Goal: Task Accomplishment & Management: Use online tool/utility

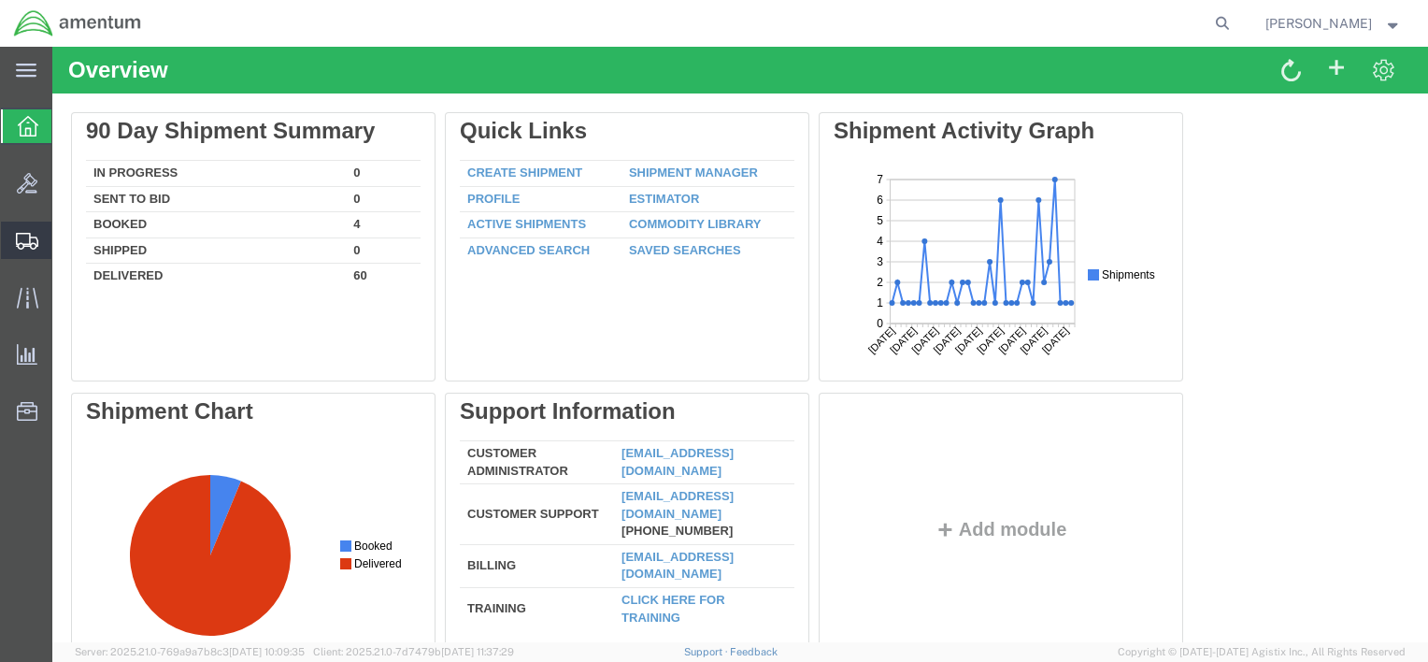
click at [41, 241] on div at bounding box center [27, 239] width 52 height 37
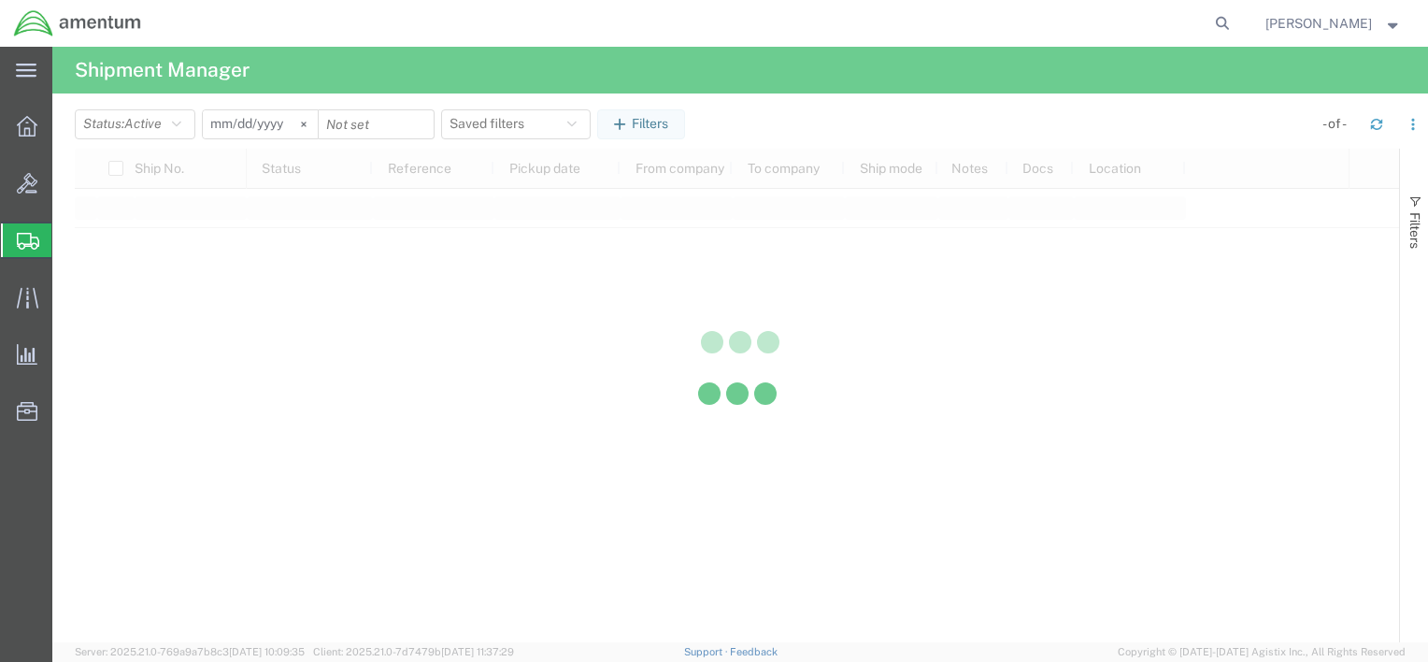
click at [105, 268] on div at bounding box center [739, 344] width 1375 height 595
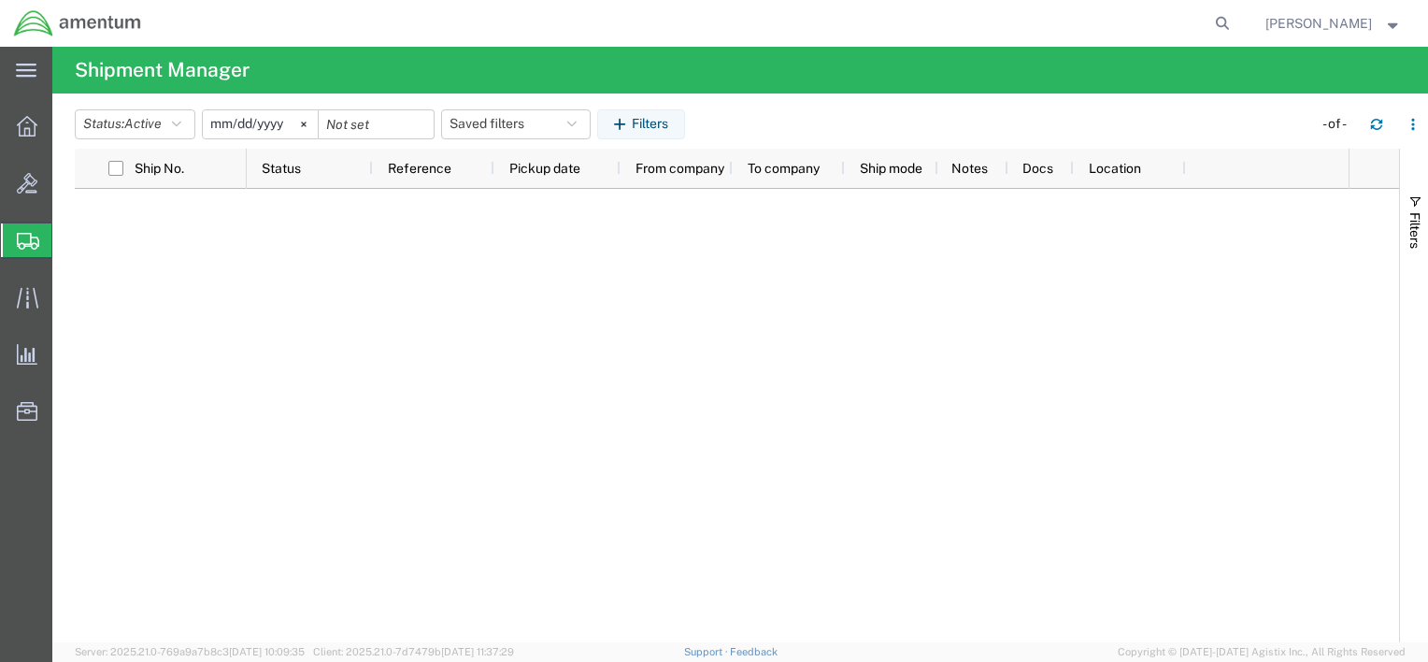
click at [0, 0] on span "Shipment Manager" at bounding box center [0, 0] width 0 height 0
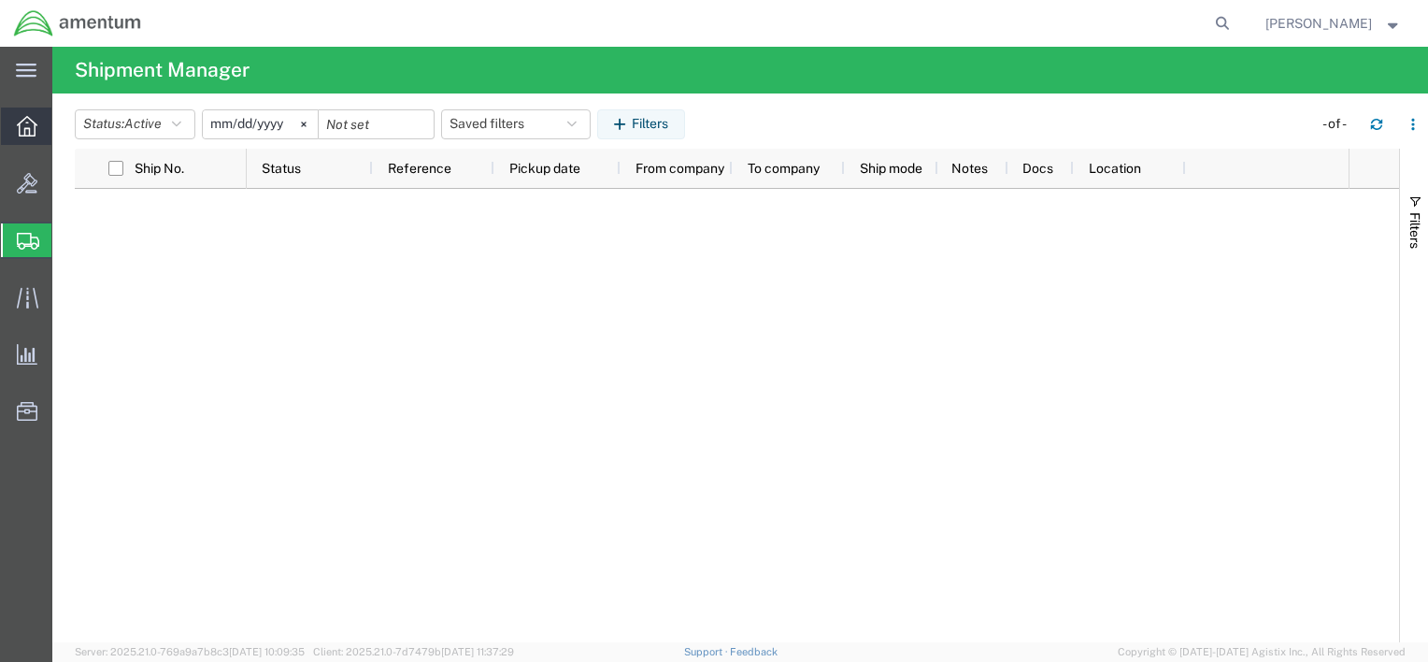
click at [25, 112] on div at bounding box center [27, 125] width 52 height 37
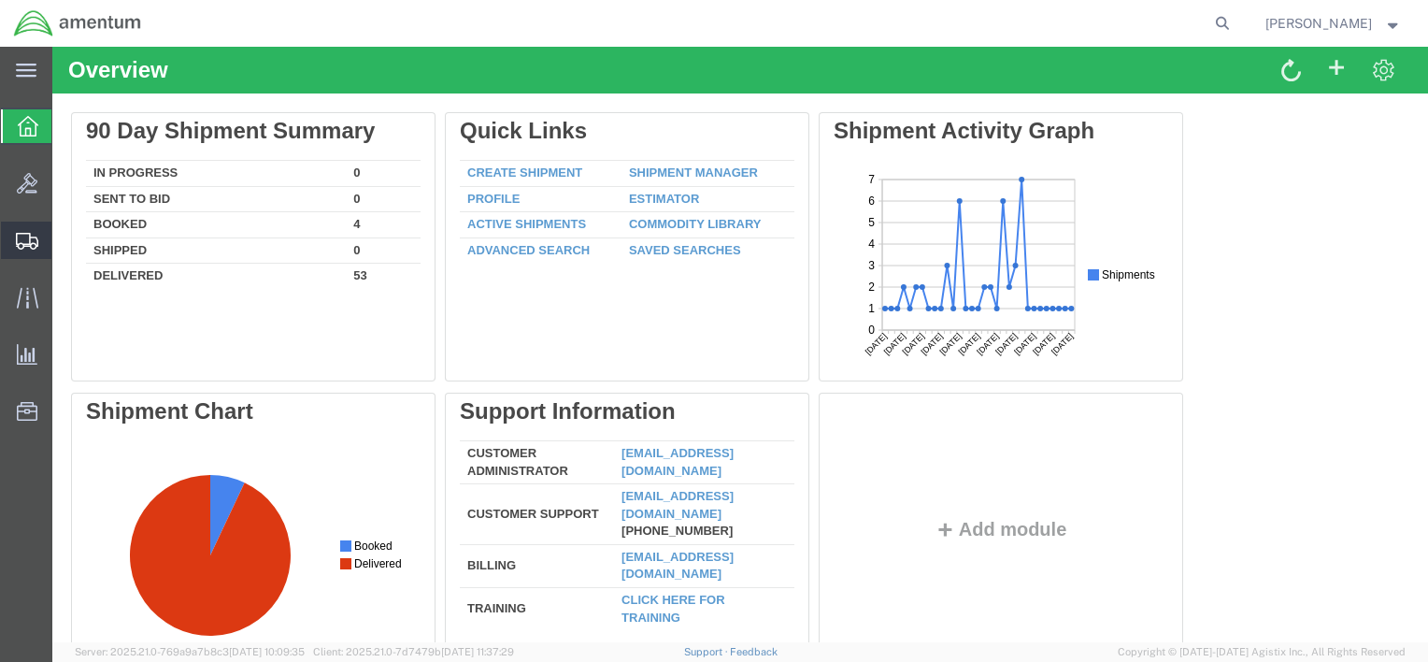
click at [0, 0] on span "Shipment Manager" at bounding box center [0, 0] width 0 height 0
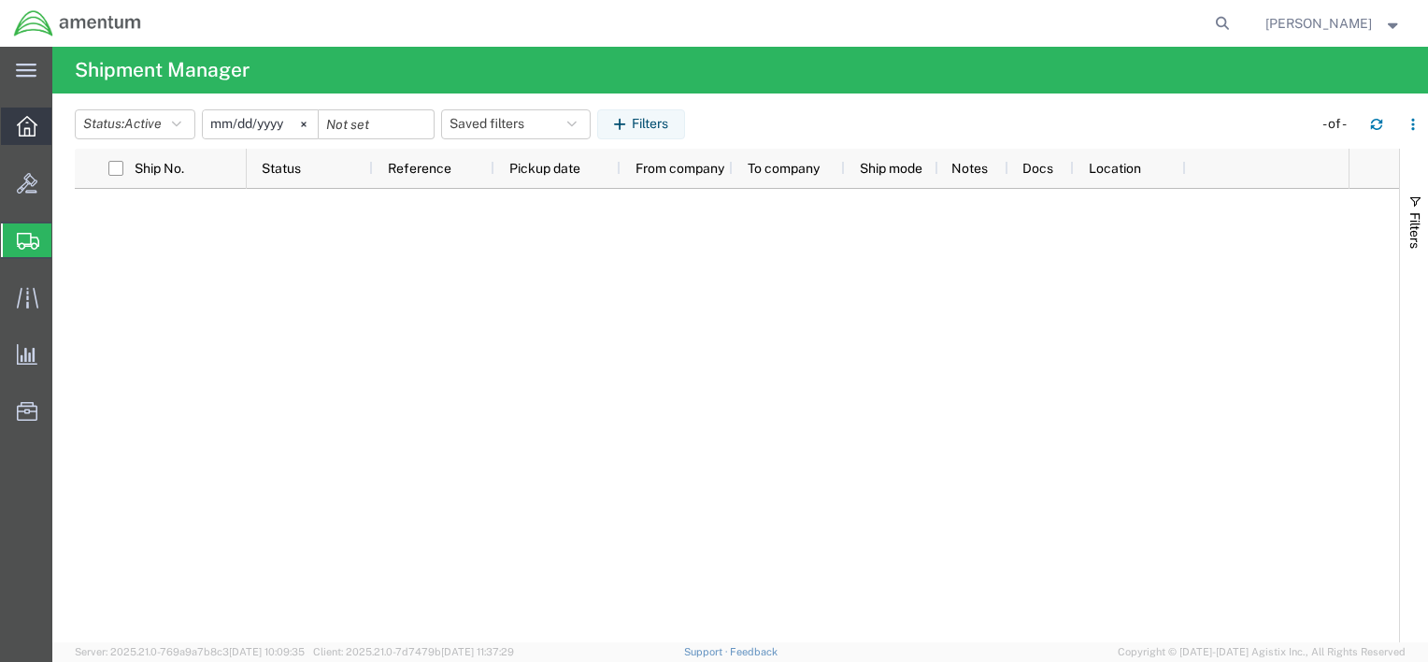
click at [24, 142] on div at bounding box center [27, 125] width 52 height 37
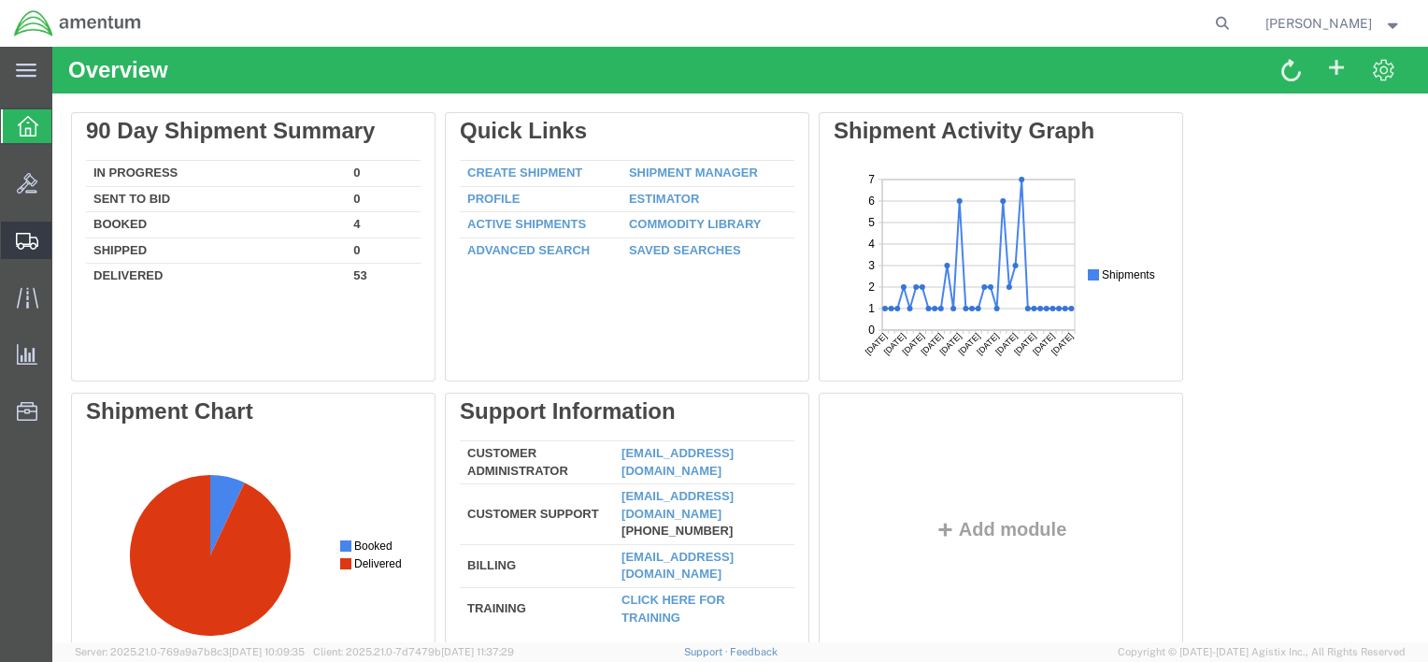
click at [0, 0] on span "Shipment Manager" at bounding box center [0, 0] width 0 height 0
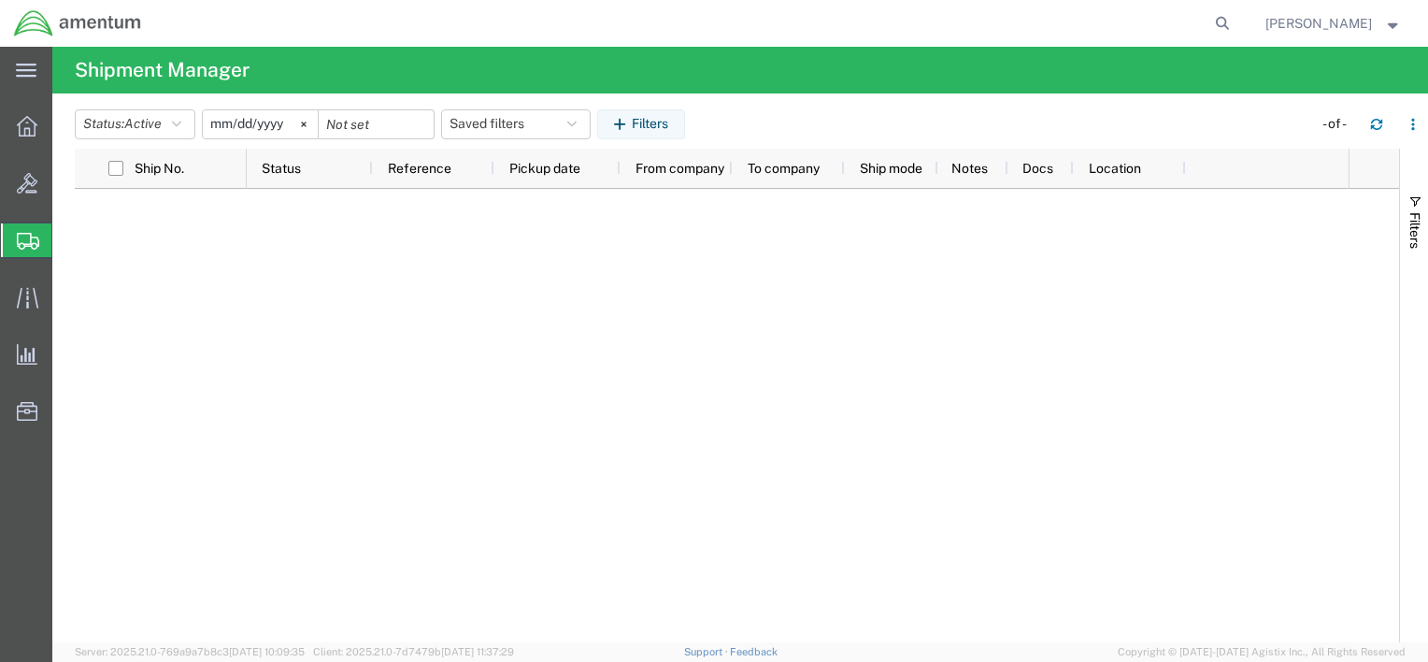
click at [0, 0] on span "Shipment Manager" at bounding box center [0, 0] width 0 height 0
click at [41, 121] on div at bounding box center [27, 125] width 52 height 37
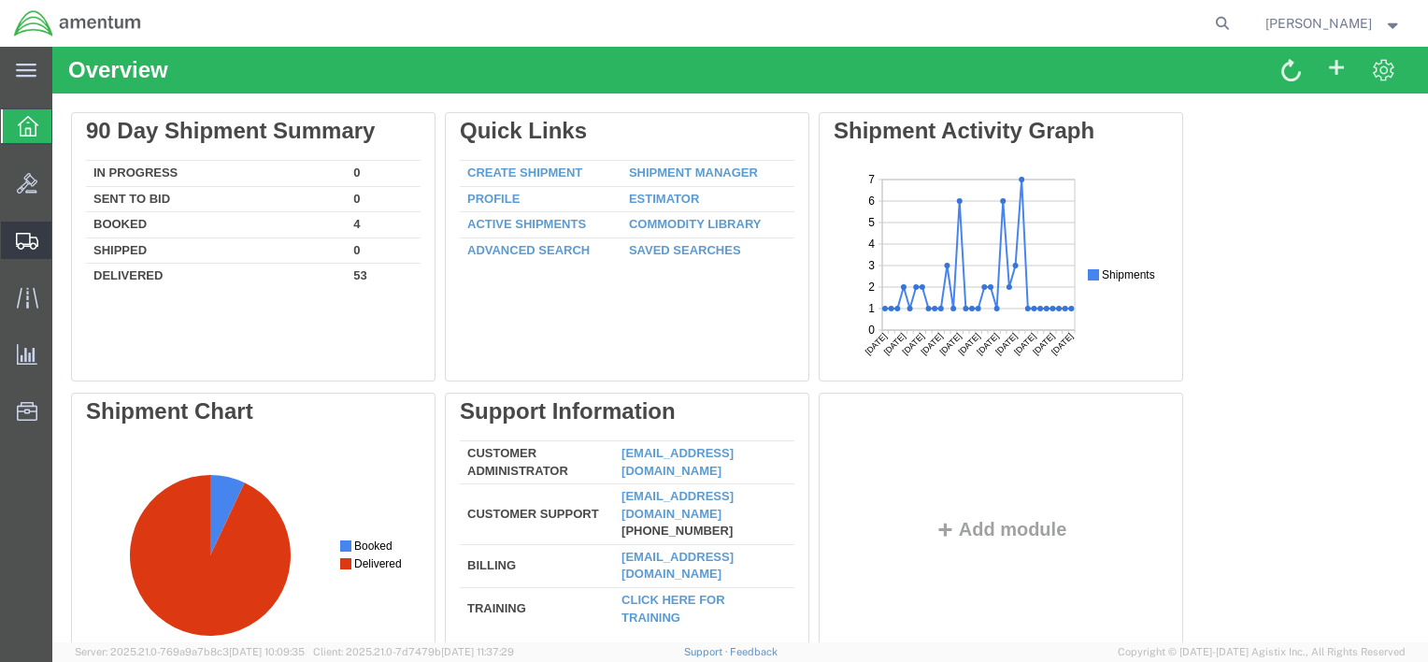
click at [0, 0] on span "Shipment Manager" at bounding box center [0, 0] width 0 height 0
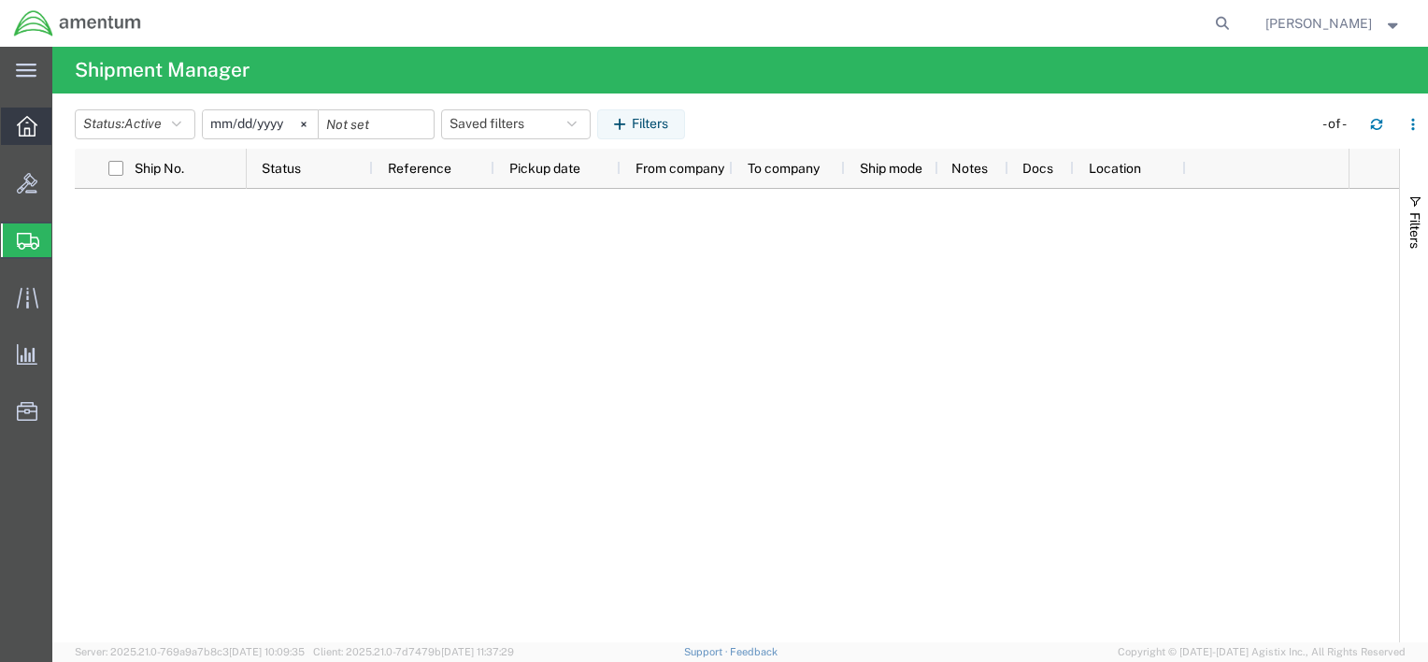
click at [37, 136] on div at bounding box center [27, 125] width 52 height 37
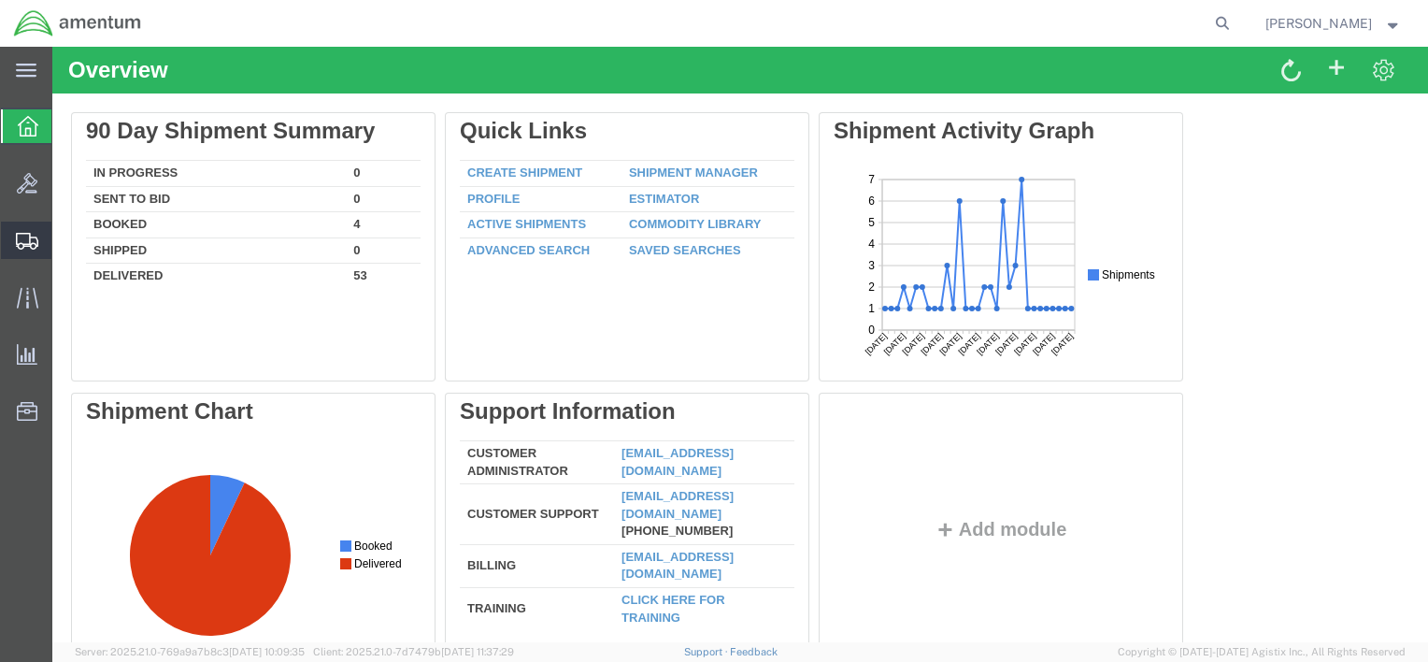
click at [0, 0] on span "Shipment Manager" at bounding box center [0, 0] width 0 height 0
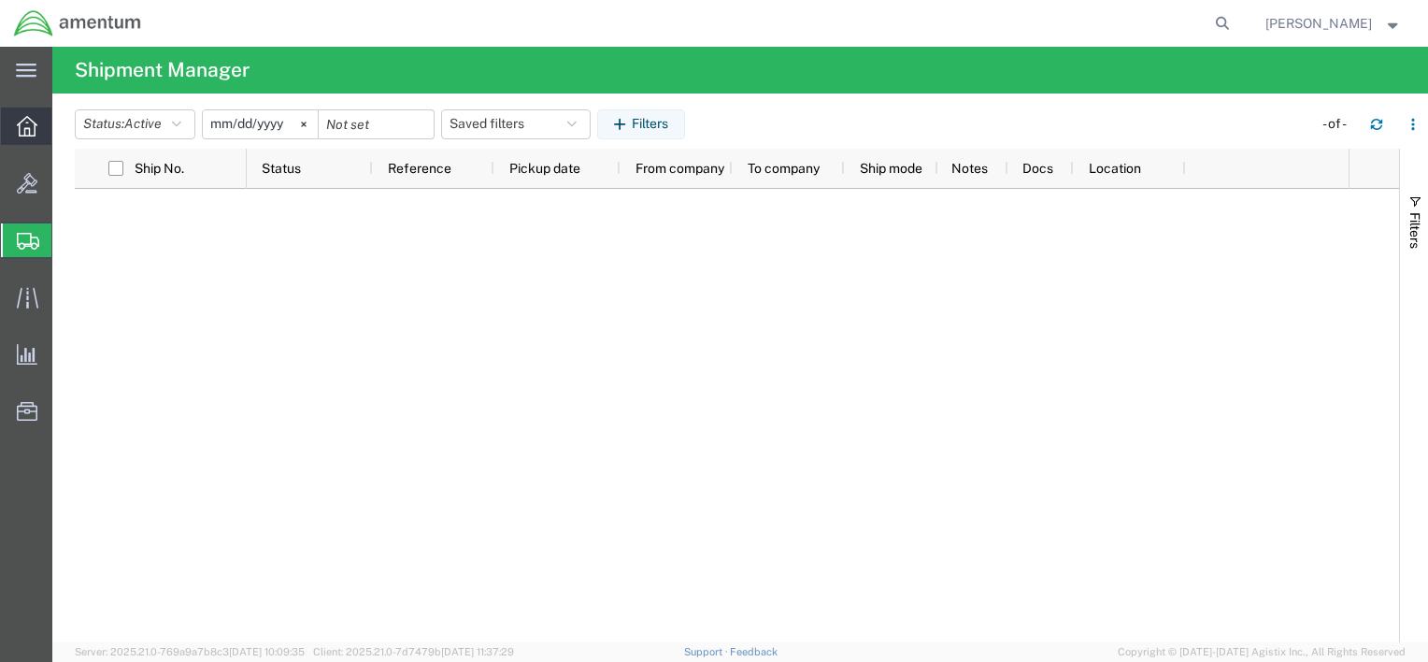
click at [23, 139] on div at bounding box center [27, 125] width 52 height 37
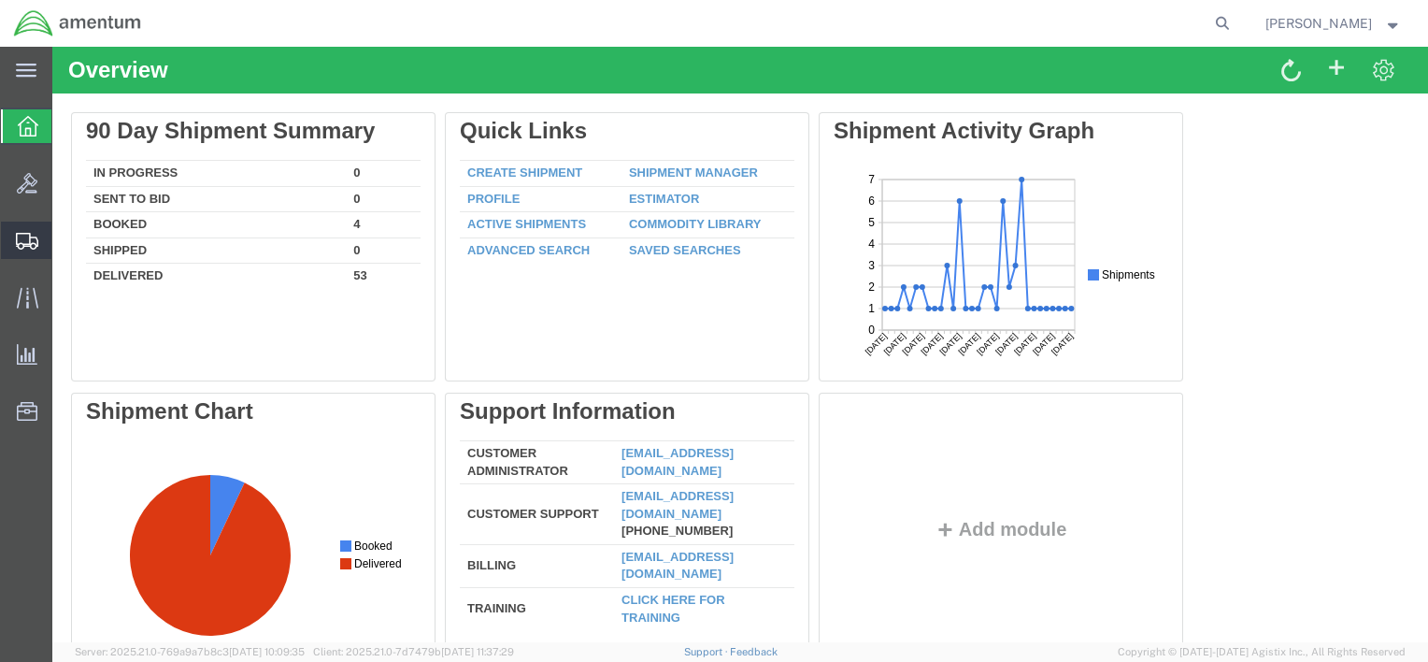
click at [0, 0] on span "Shipment Manager" at bounding box center [0, 0] width 0 height 0
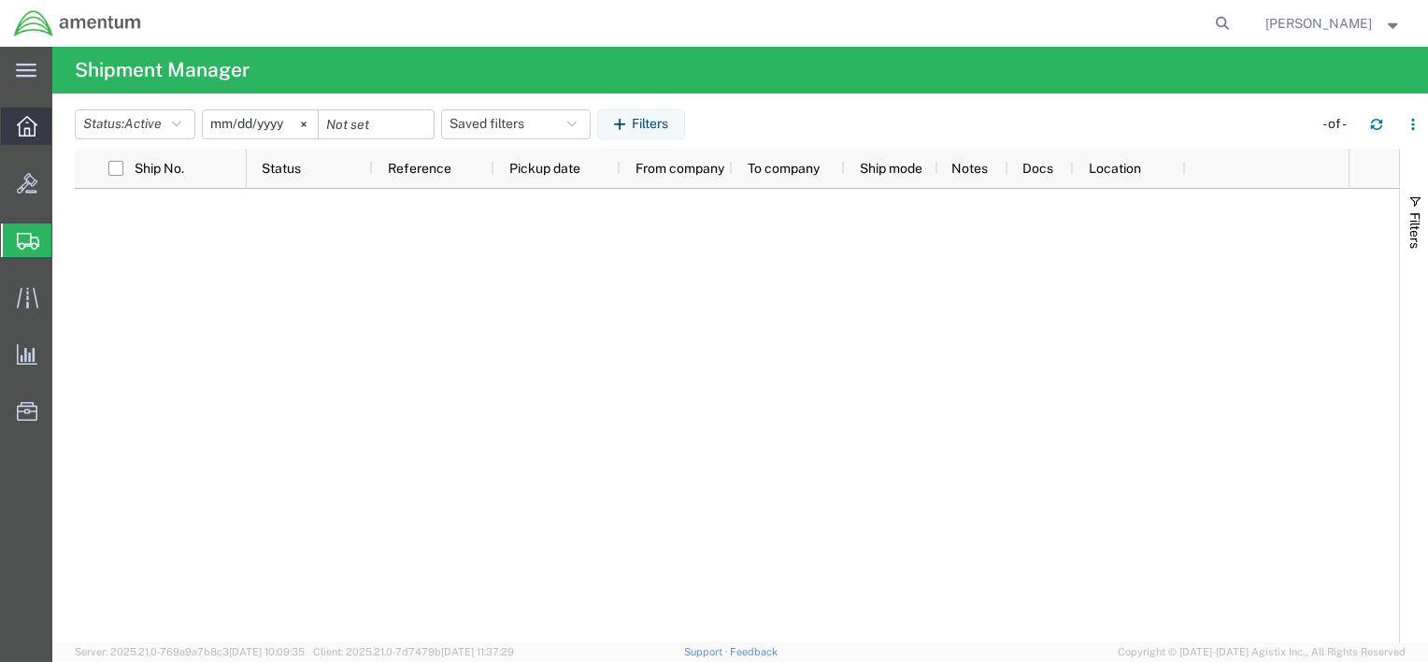
click at [28, 138] on div at bounding box center [27, 125] width 52 height 37
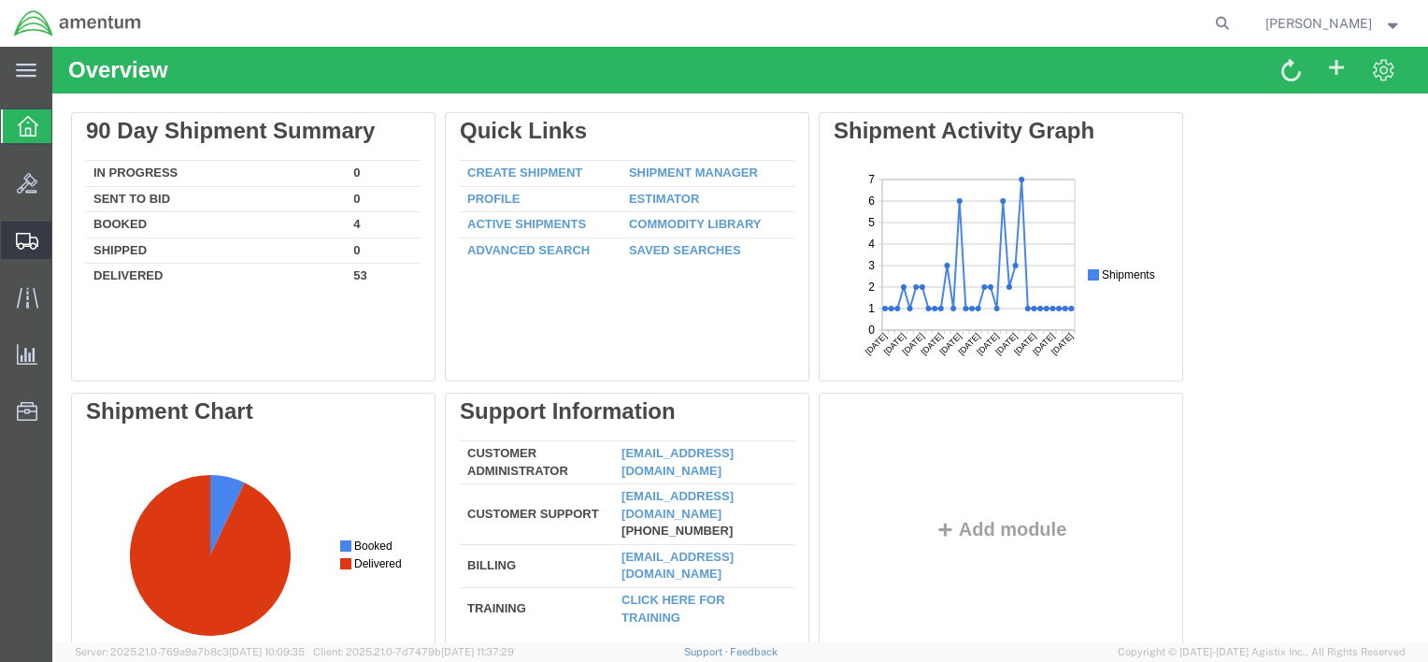
click at [0, 0] on span "Shipment Manager" at bounding box center [0, 0] width 0 height 0
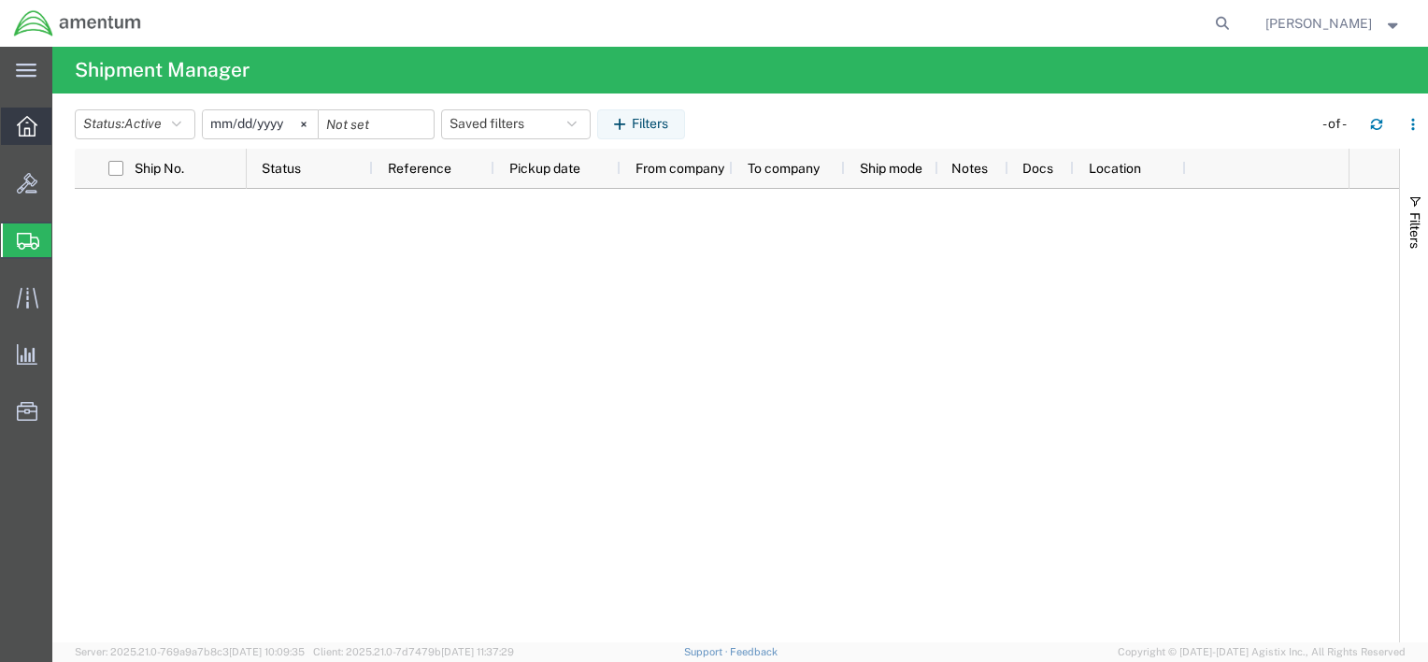
click at [39, 127] on div at bounding box center [27, 125] width 52 height 37
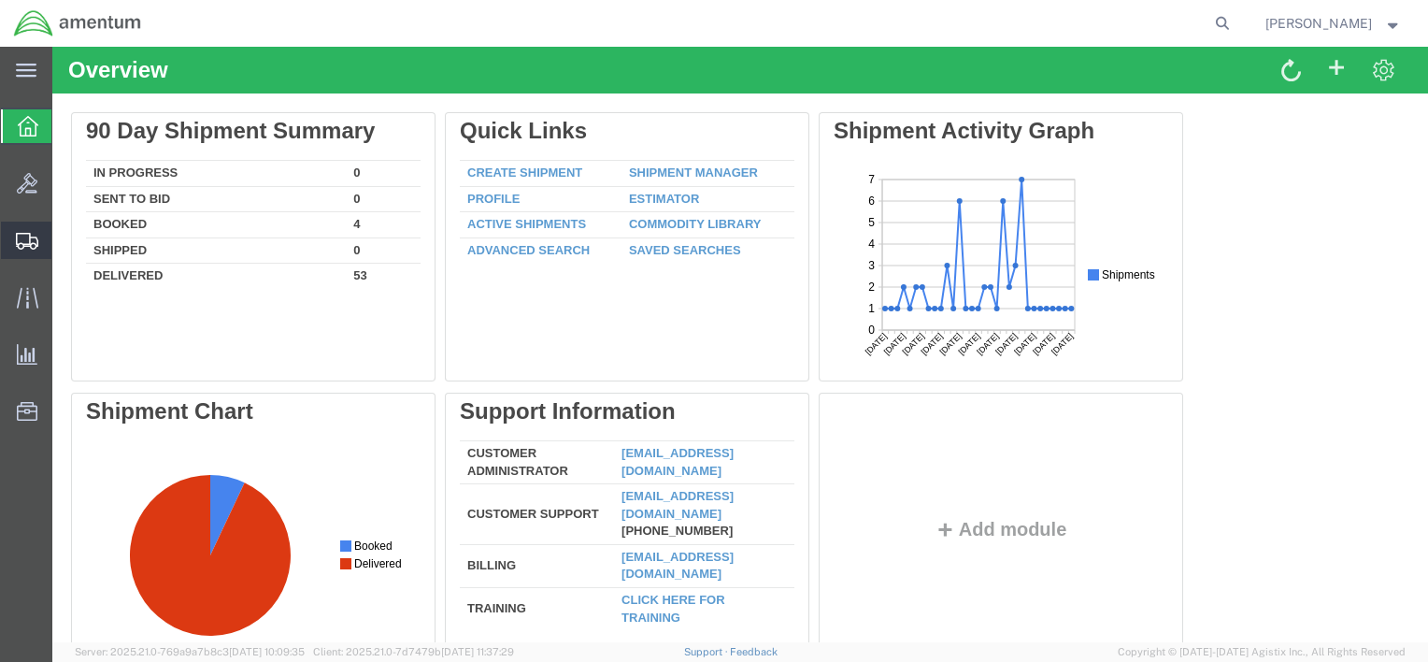
click at [0, 0] on span "Shipment Manager" at bounding box center [0, 0] width 0 height 0
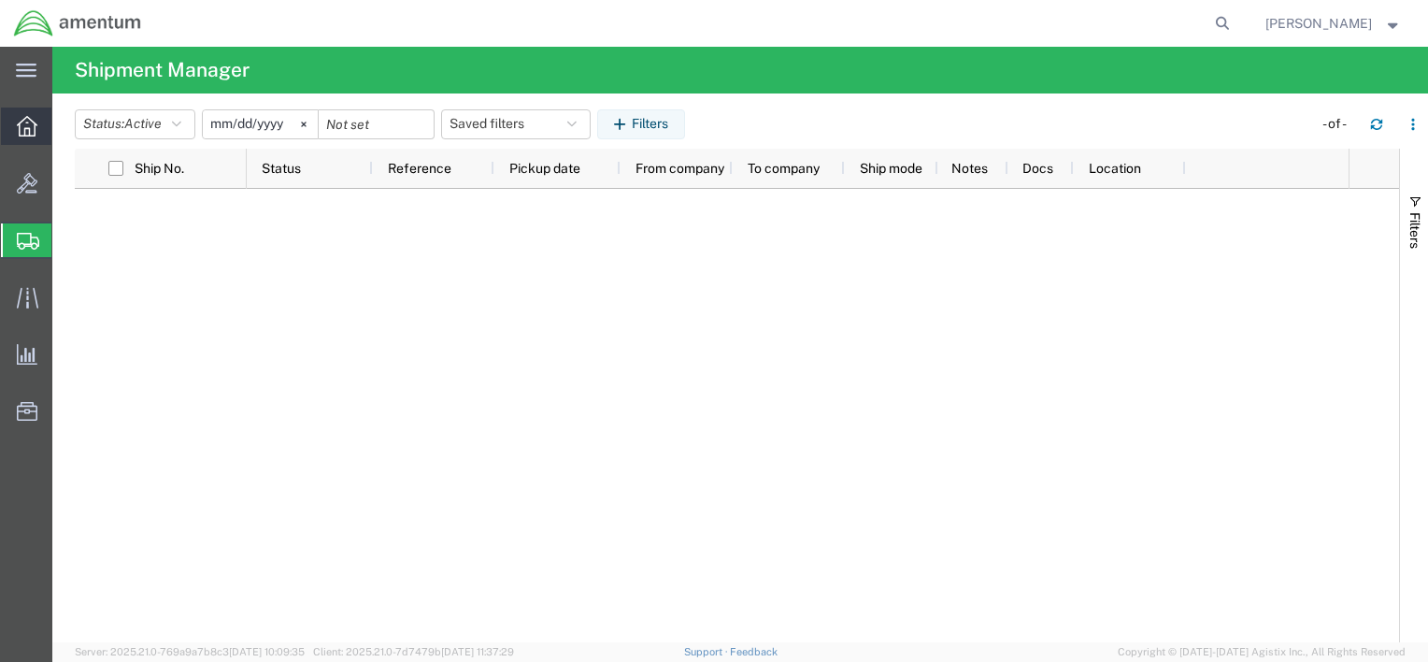
click at [33, 135] on icon at bounding box center [27, 126] width 21 height 21
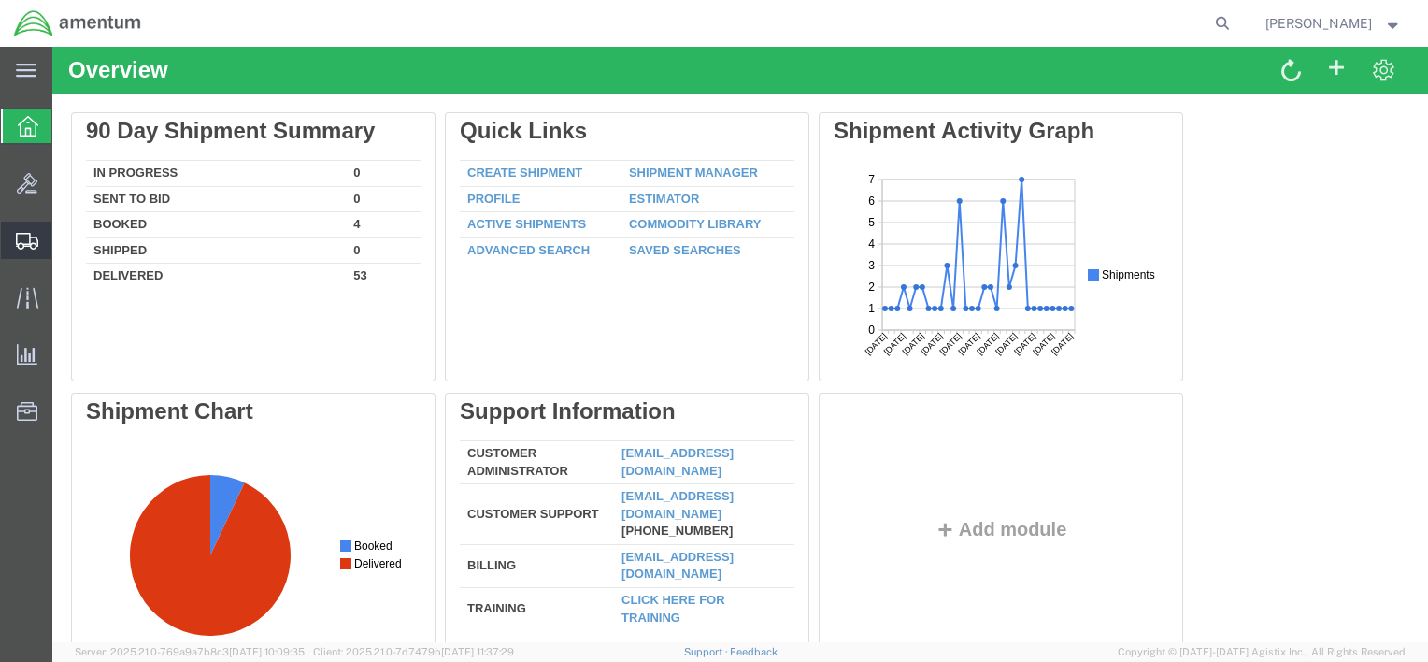
click at [0, 0] on span "Shipment Manager" at bounding box center [0, 0] width 0 height 0
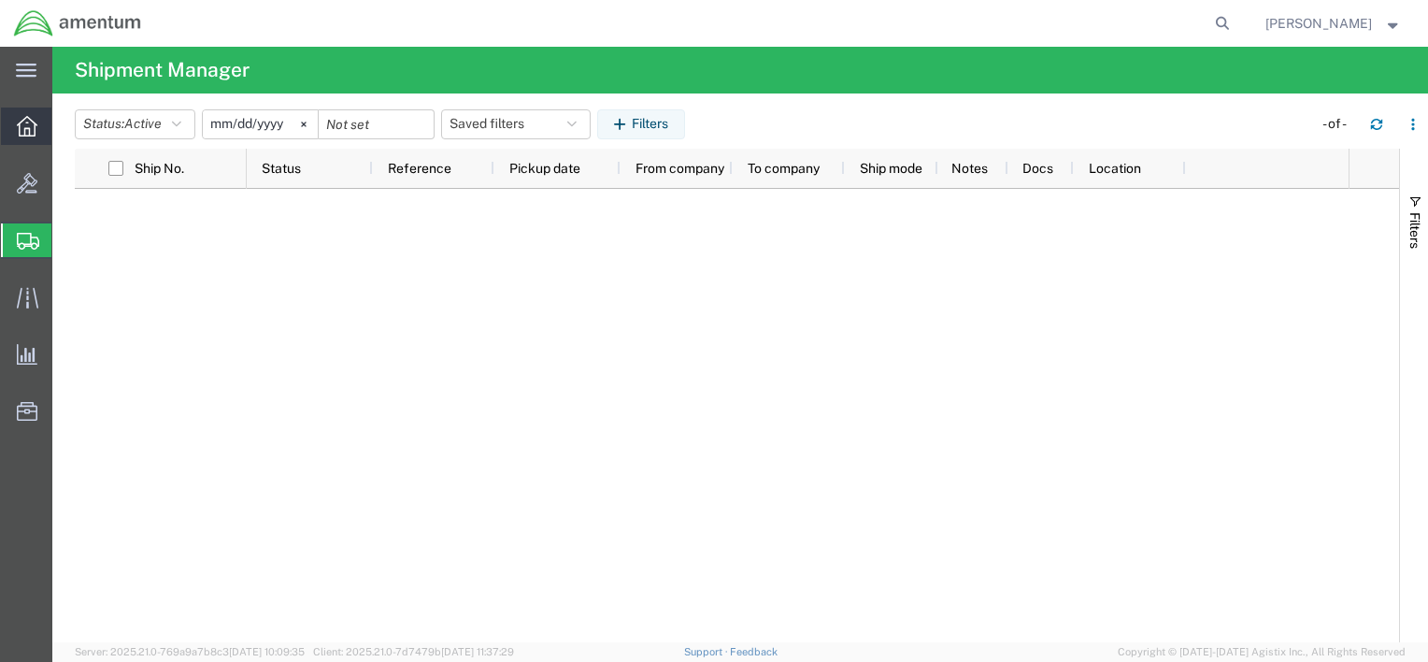
click at [40, 135] on div at bounding box center [27, 125] width 52 height 37
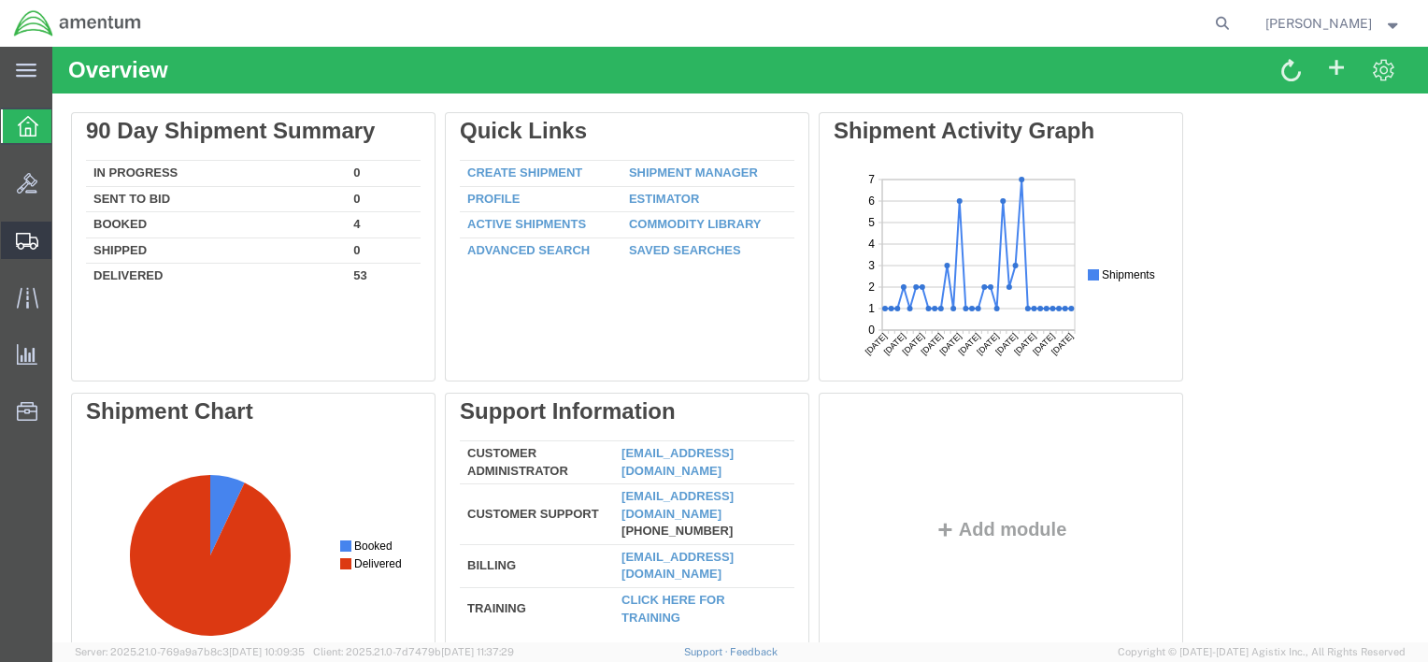
click at [0, 0] on span "Shipment Manager" at bounding box center [0, 0] width 0 height 0
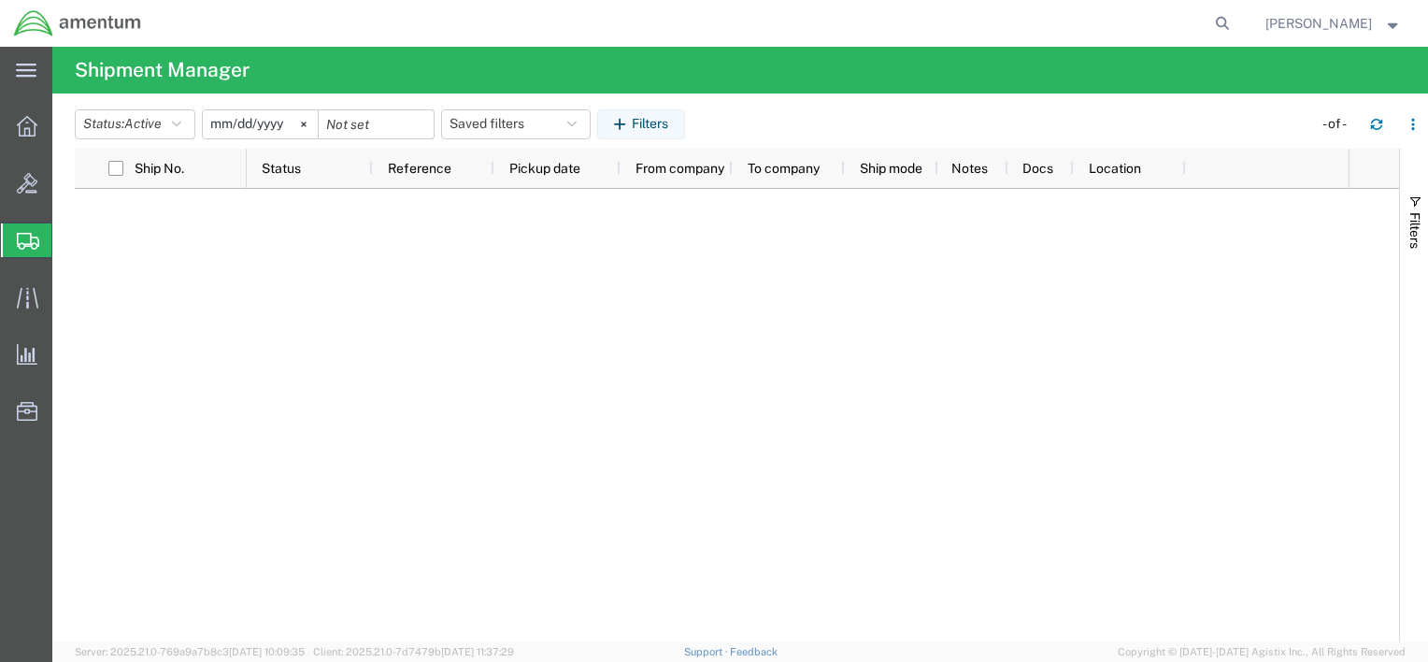
click at [0, 0] on span "Shipment Manager" at bounding box center [0, 0] width 0 height 0
click at [24, 135] on icon at bounding box center [27, 126] width 21 height 21
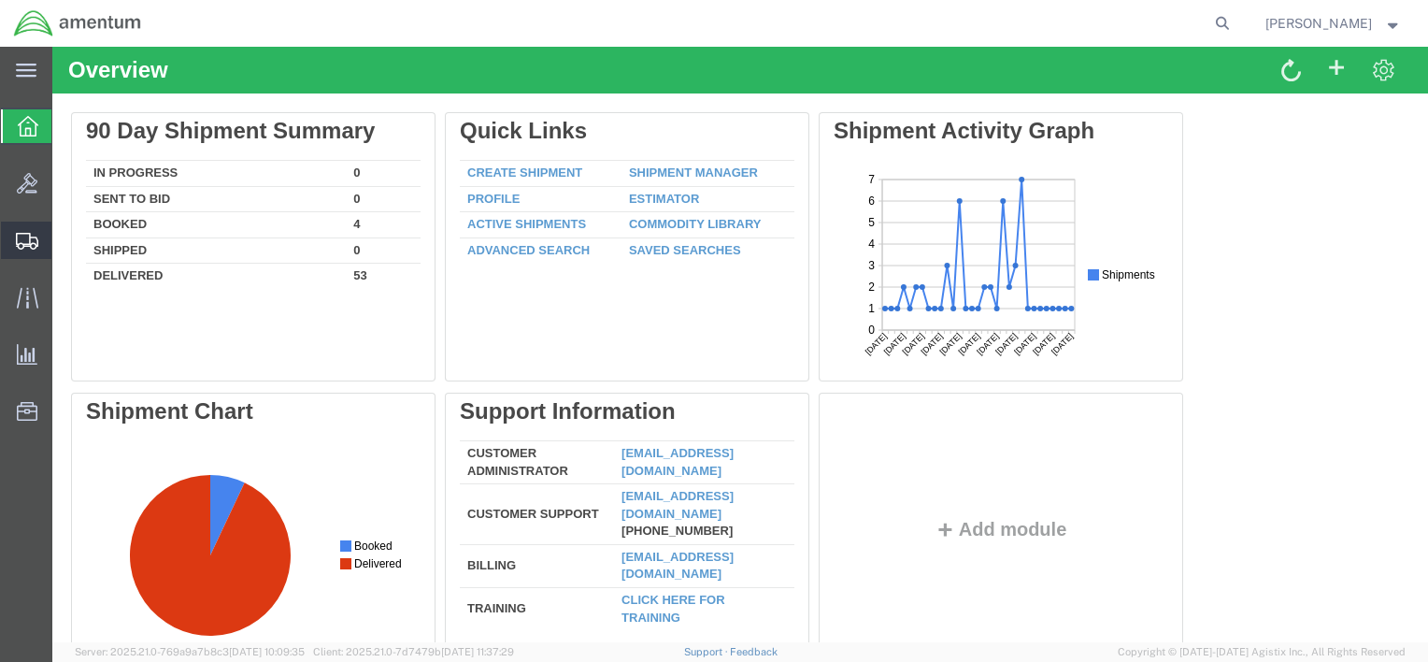
click at [0, 0] on span "Shipment Manager" at bounding box center [0, 0] width 0 height 0
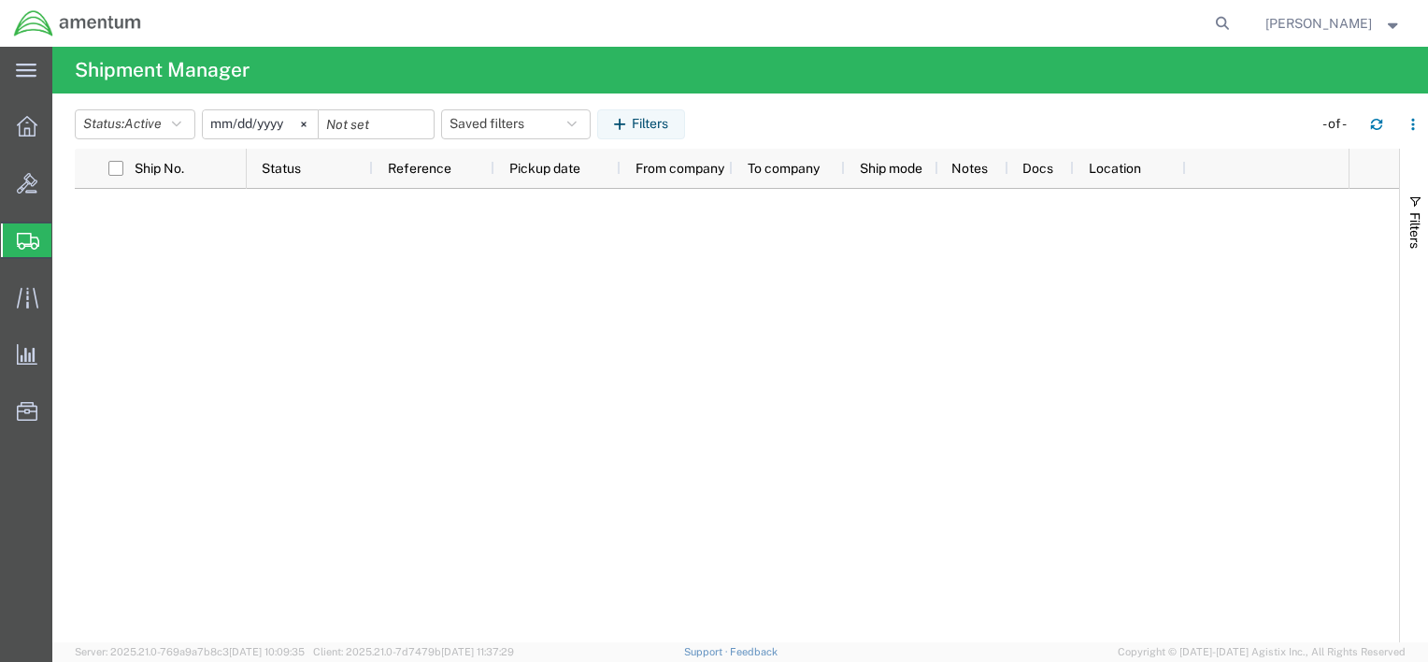
click at [0, 0] on span "Shipment Manager" at bounding box center [0, 0] width 0 height 0
click at [22, 135] on icon at bounding box center [27, 126] width 21 height 21
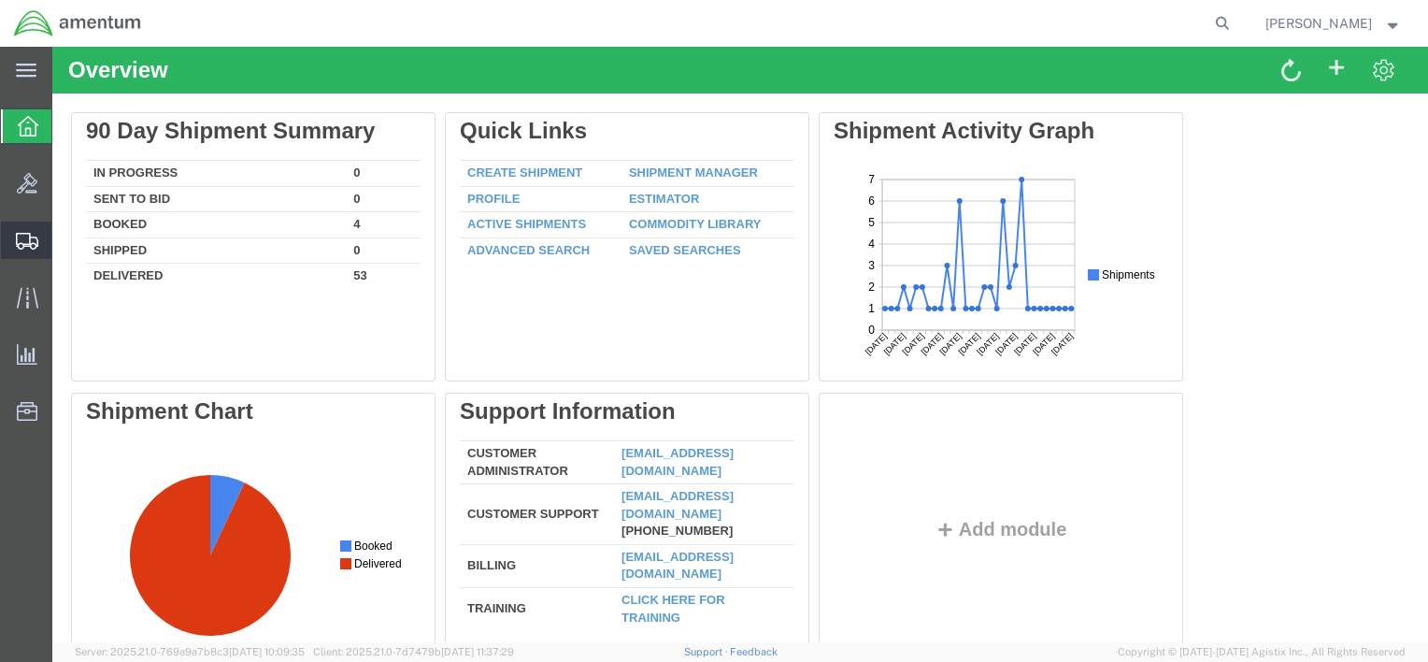
click at [0, 0] on span "Shipment Manager" at bounding box center [0, 0] width 0 height 0
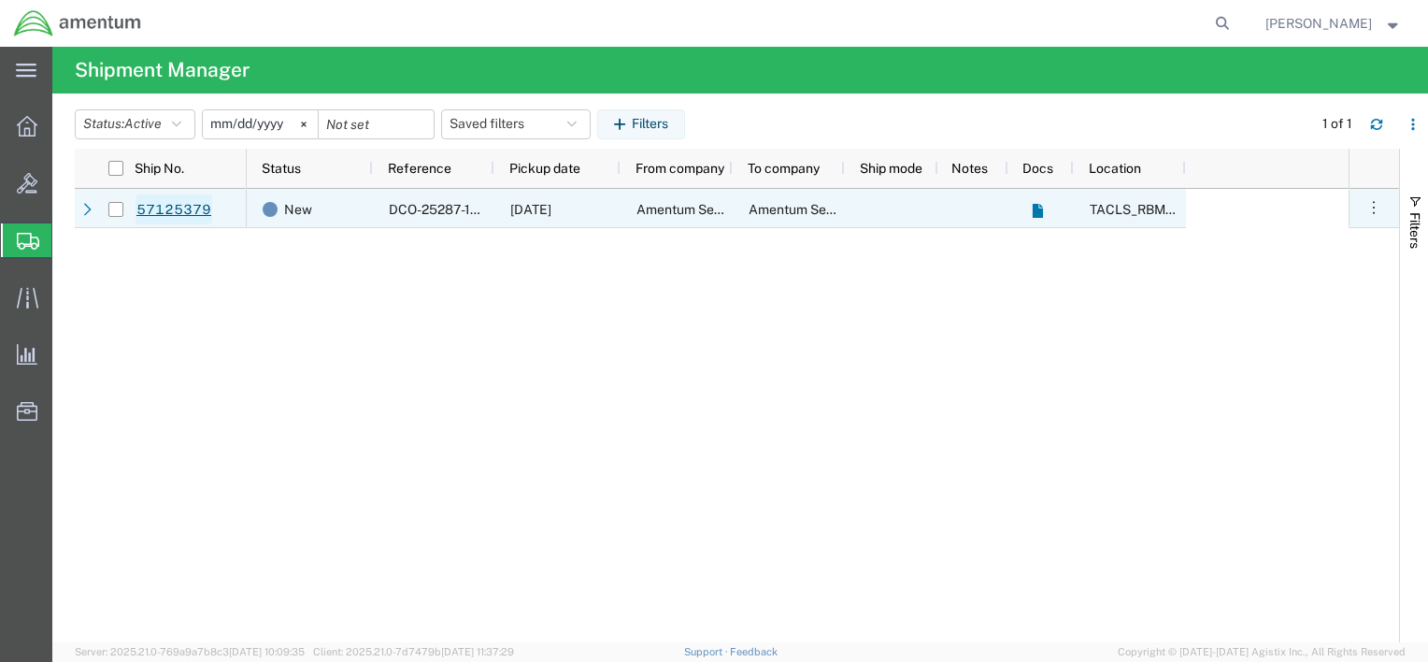
click at [175, 215] on link "57125379" at bounding box center [173, 209] width 77 height 30
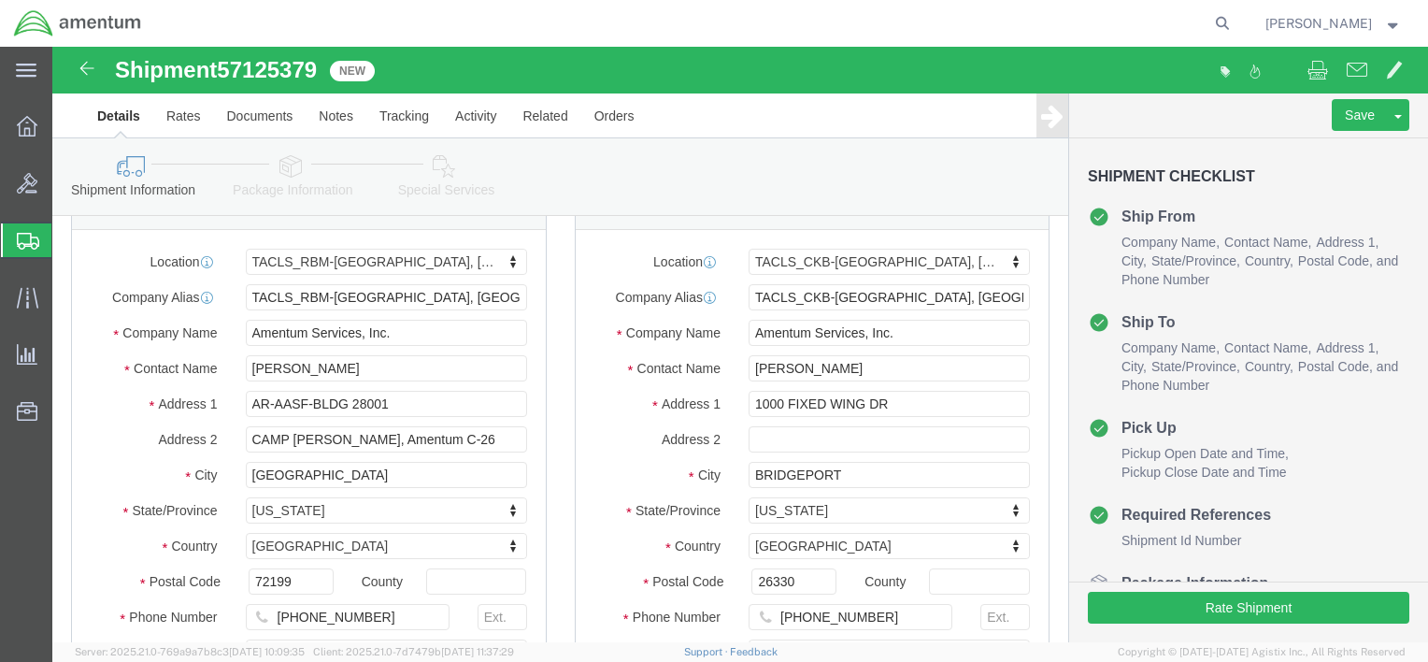
select select "44371"
select select "42743"
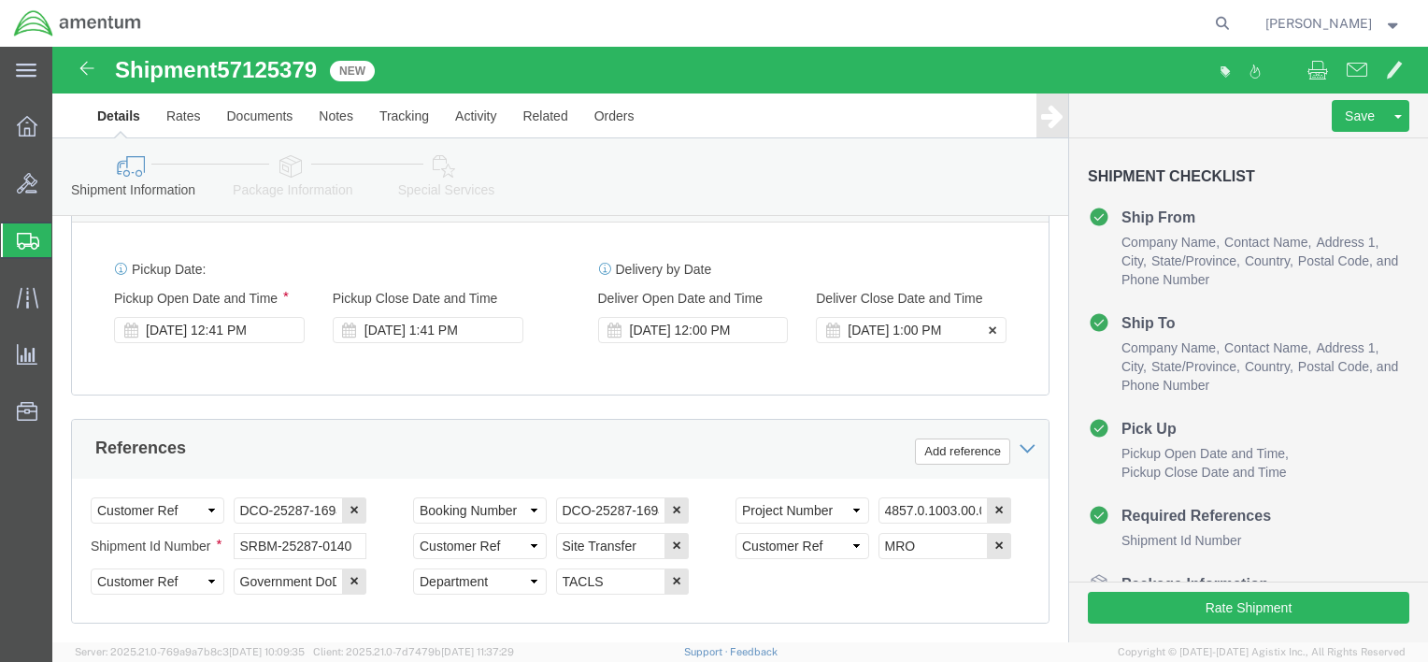
scroll to position [747, 0]
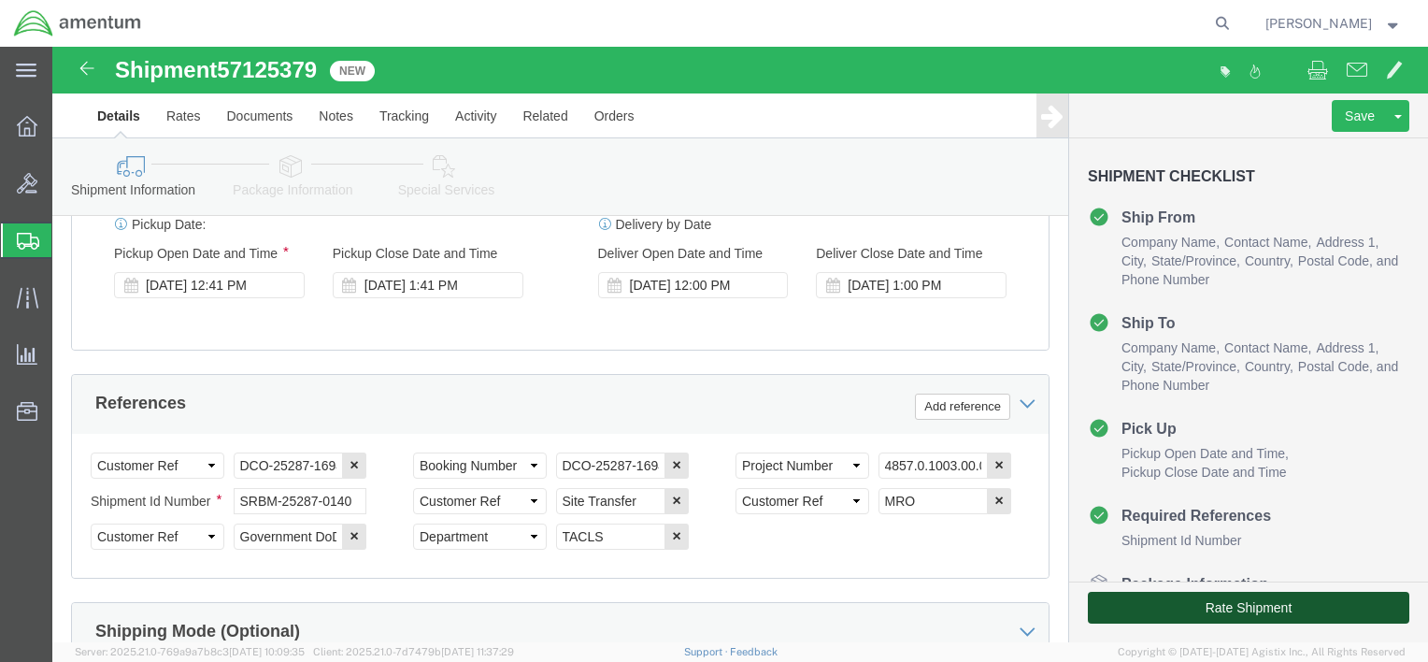
click button "Rate Shipment"
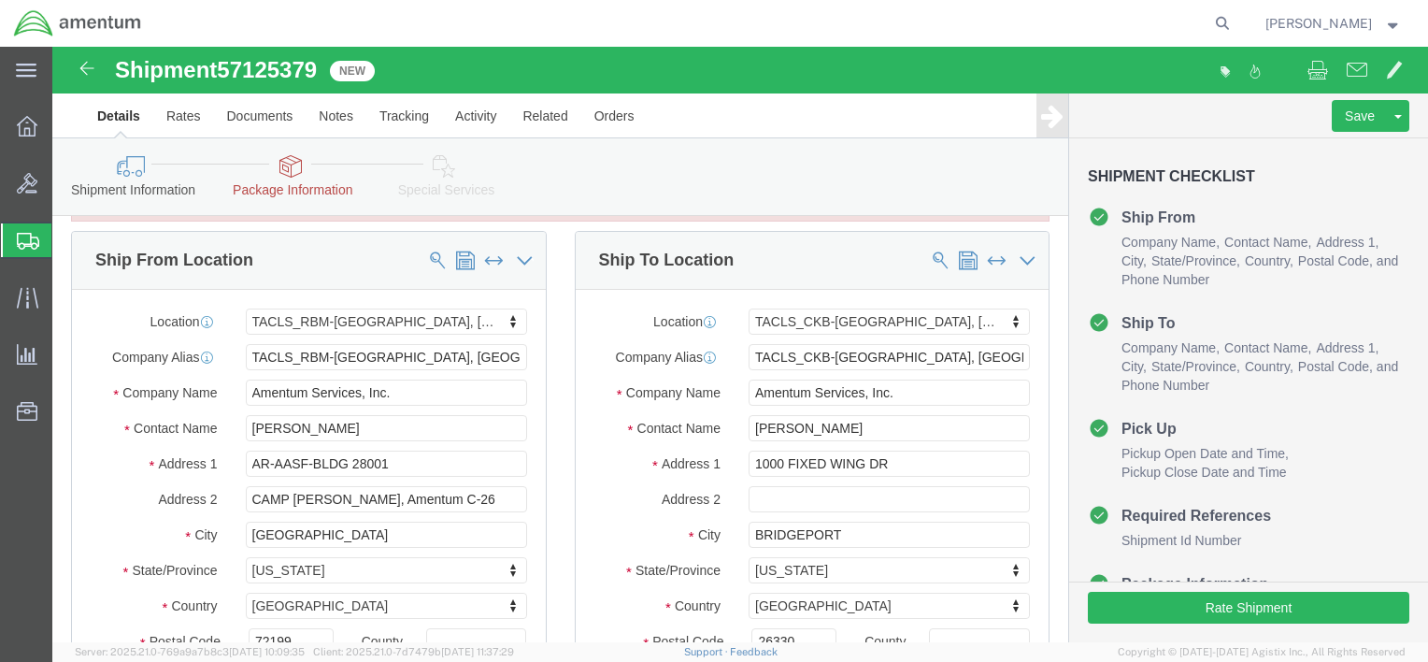
scroll to position [0, 0]
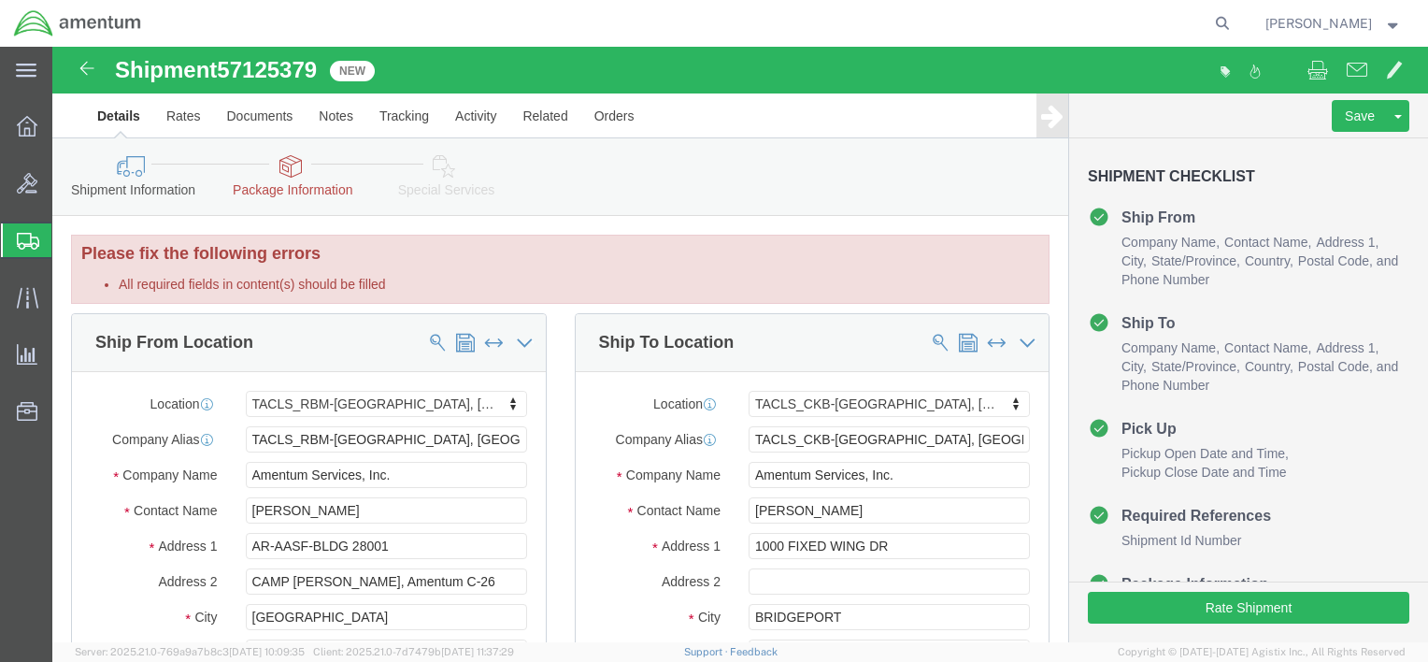
click icon
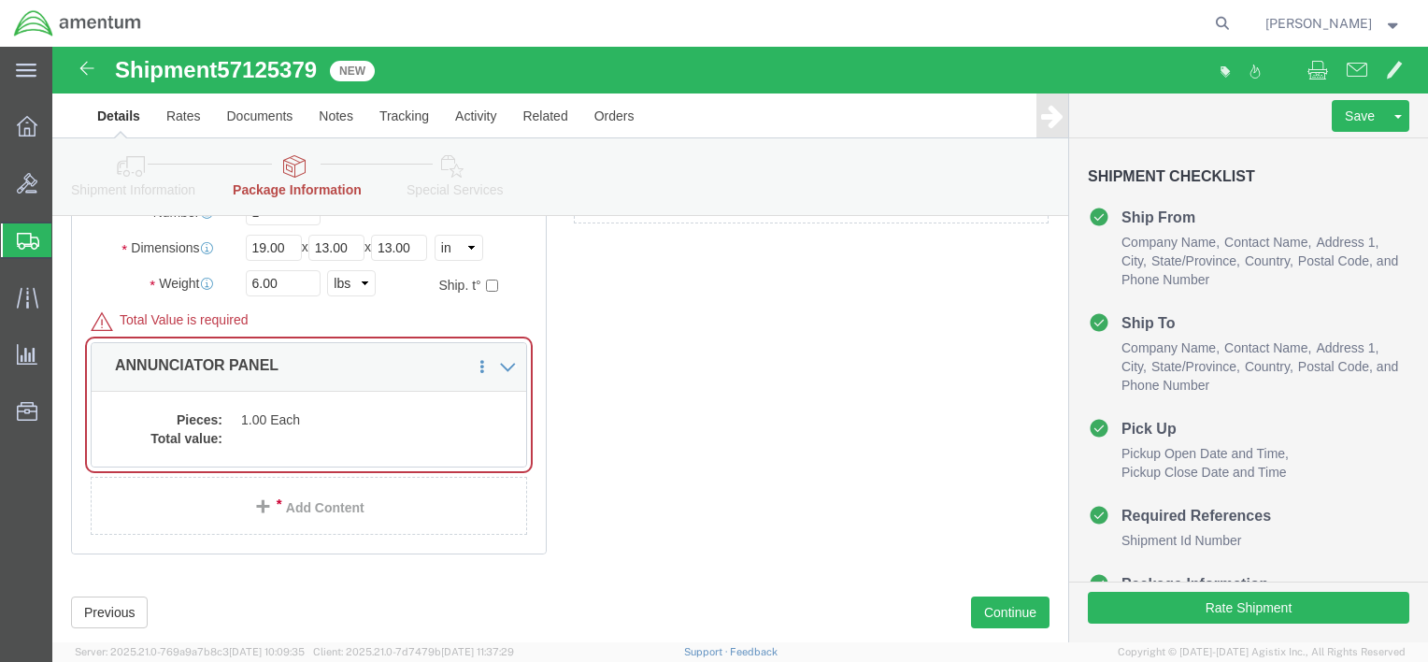
scroll to position [255, 0]
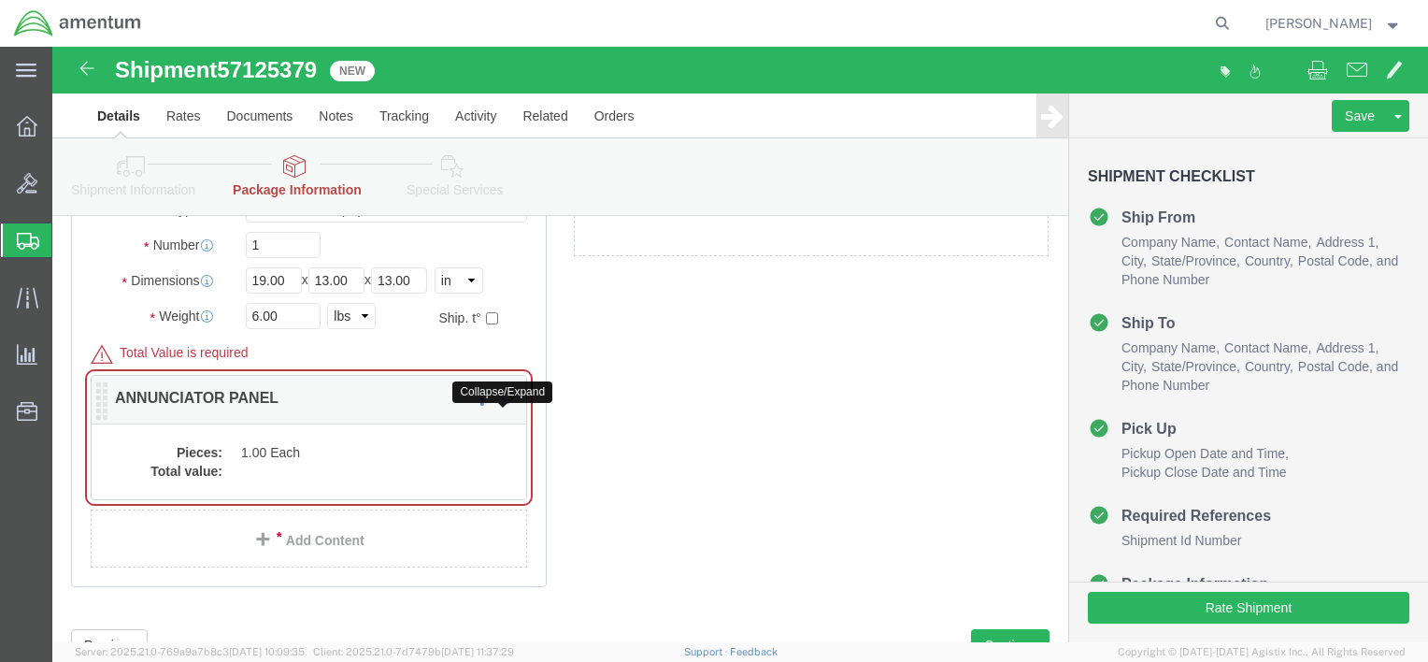
click icon
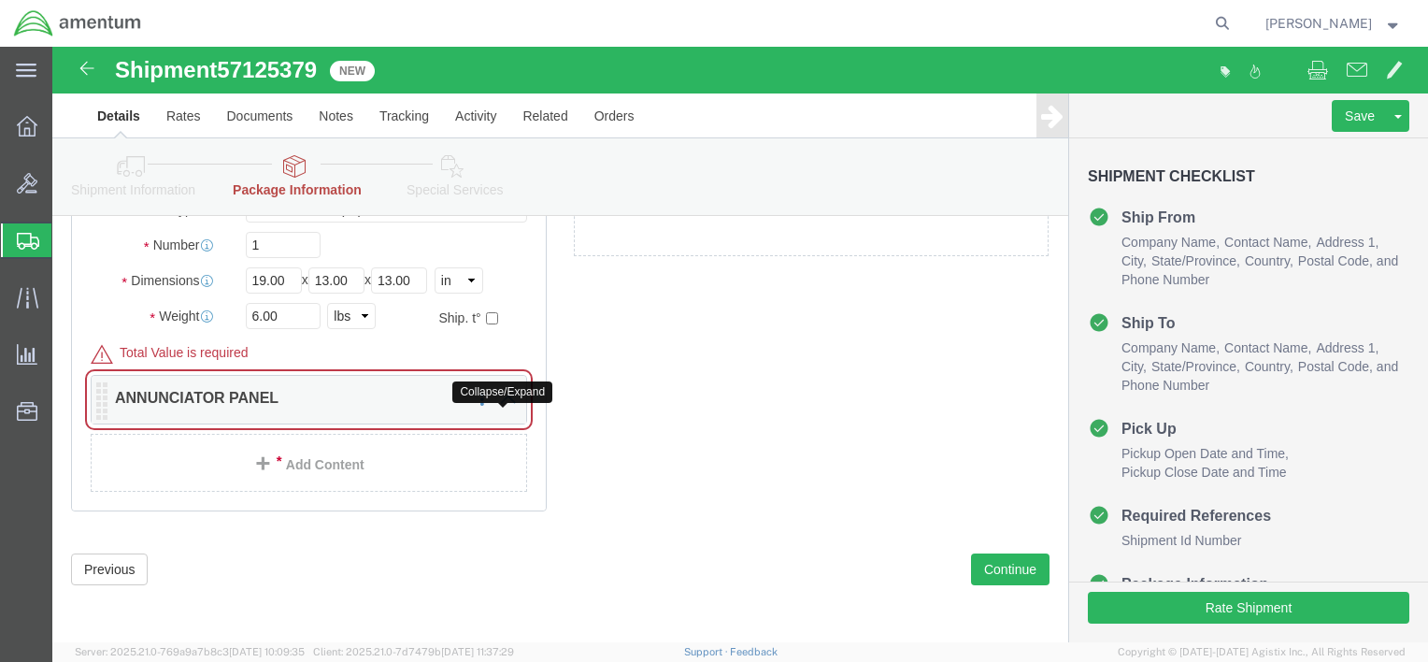
click icon
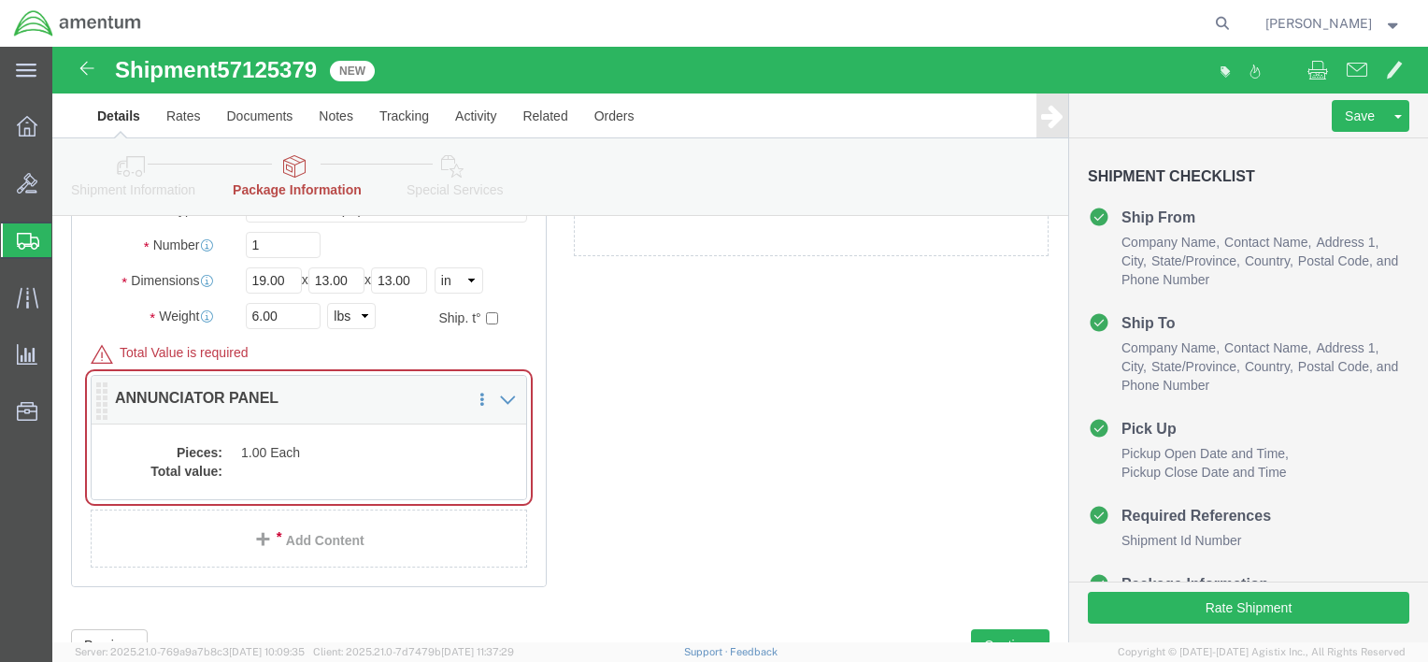
click dd "1.00 Each"
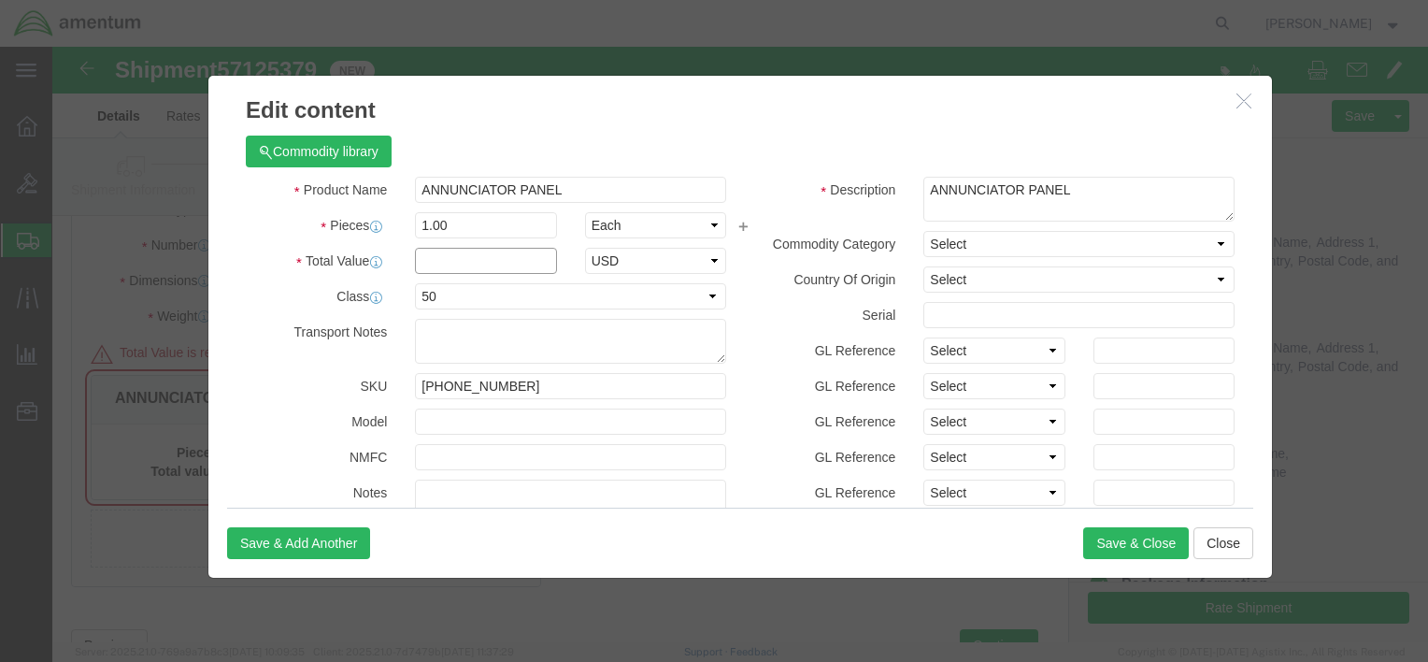
click input "text"
type input "1"
click input "1.00"
type input "1"
type input "10000"
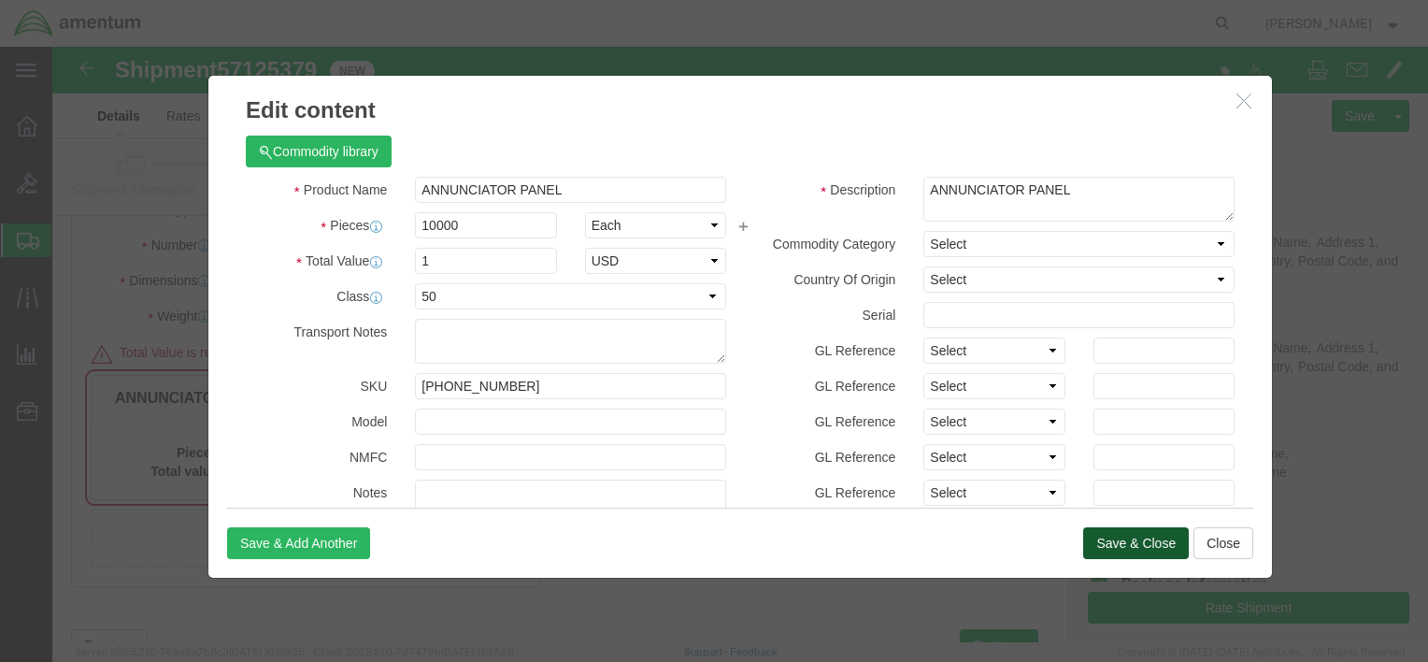
type input "10000"
click button "Save & Close"
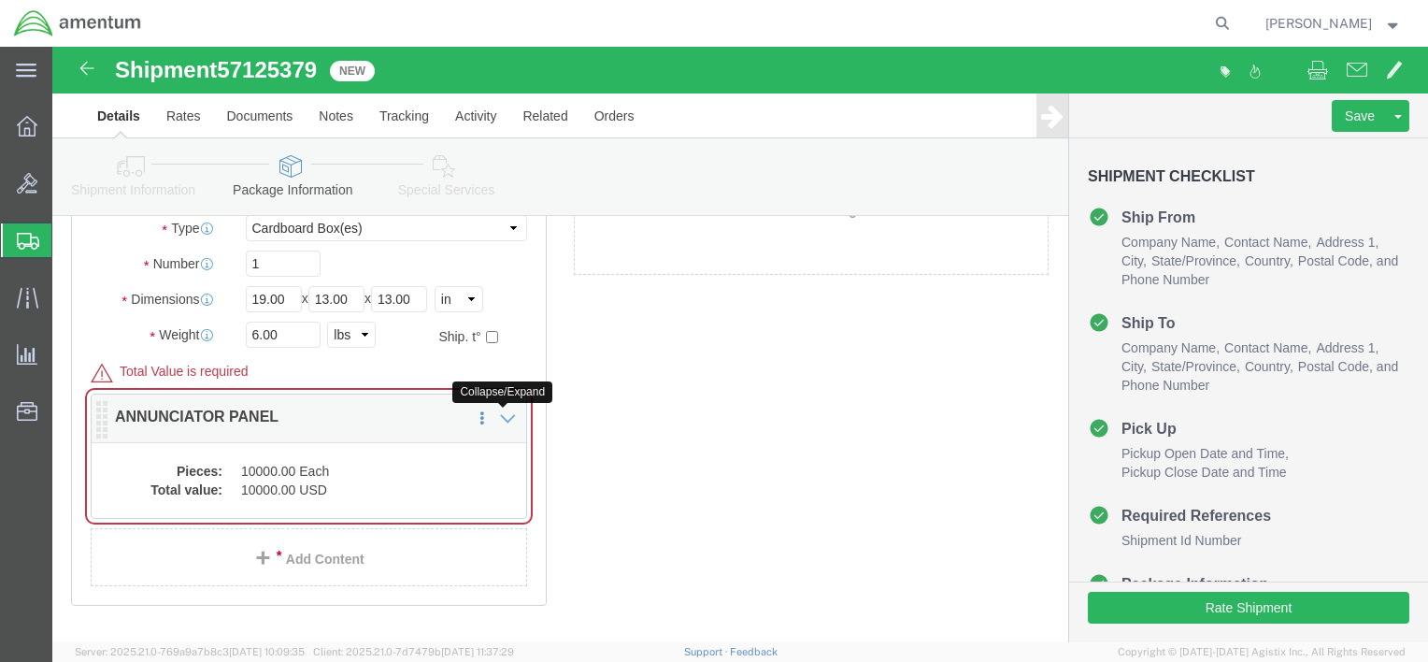
click icon
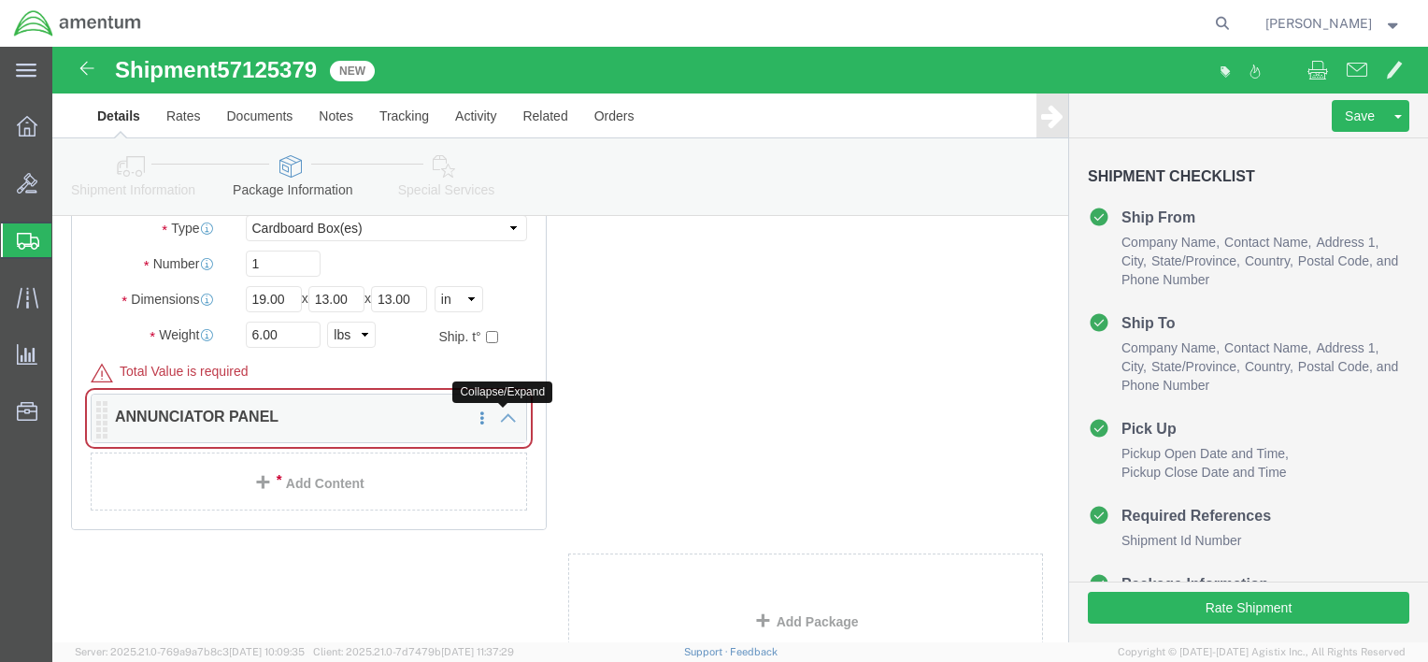
click icon
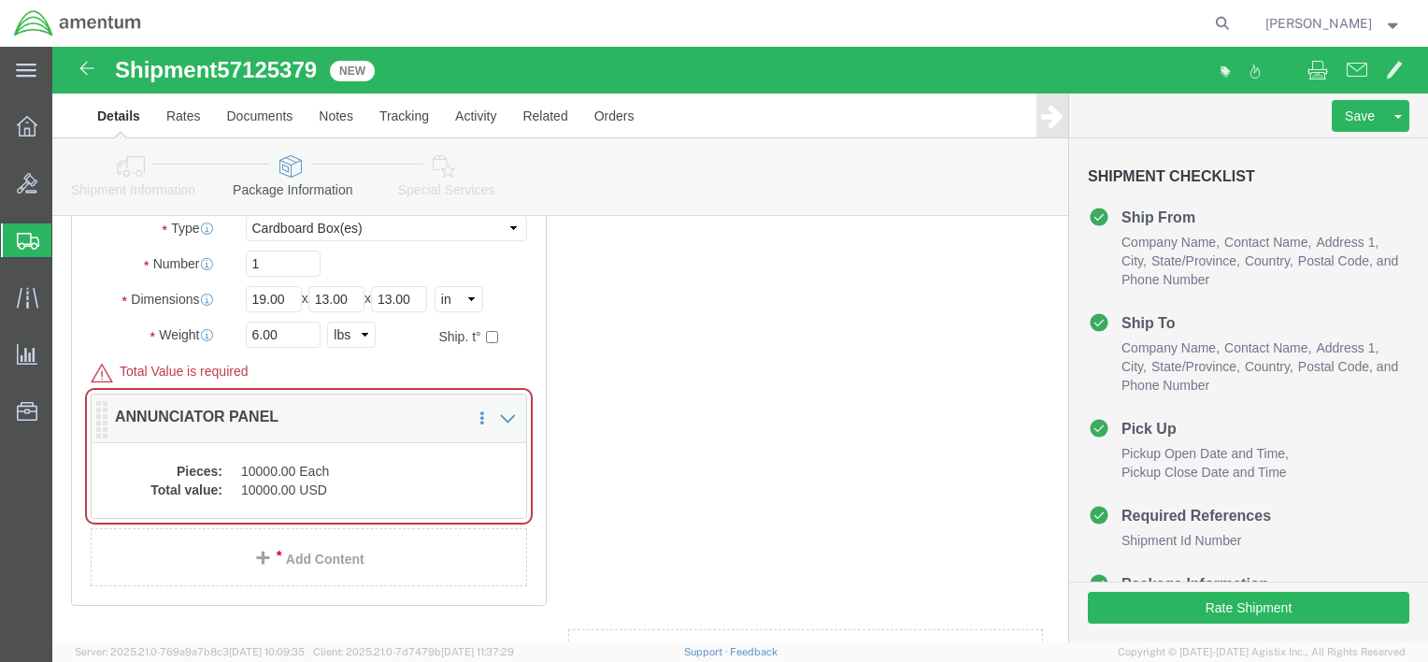
click dd "10000.00 Each"
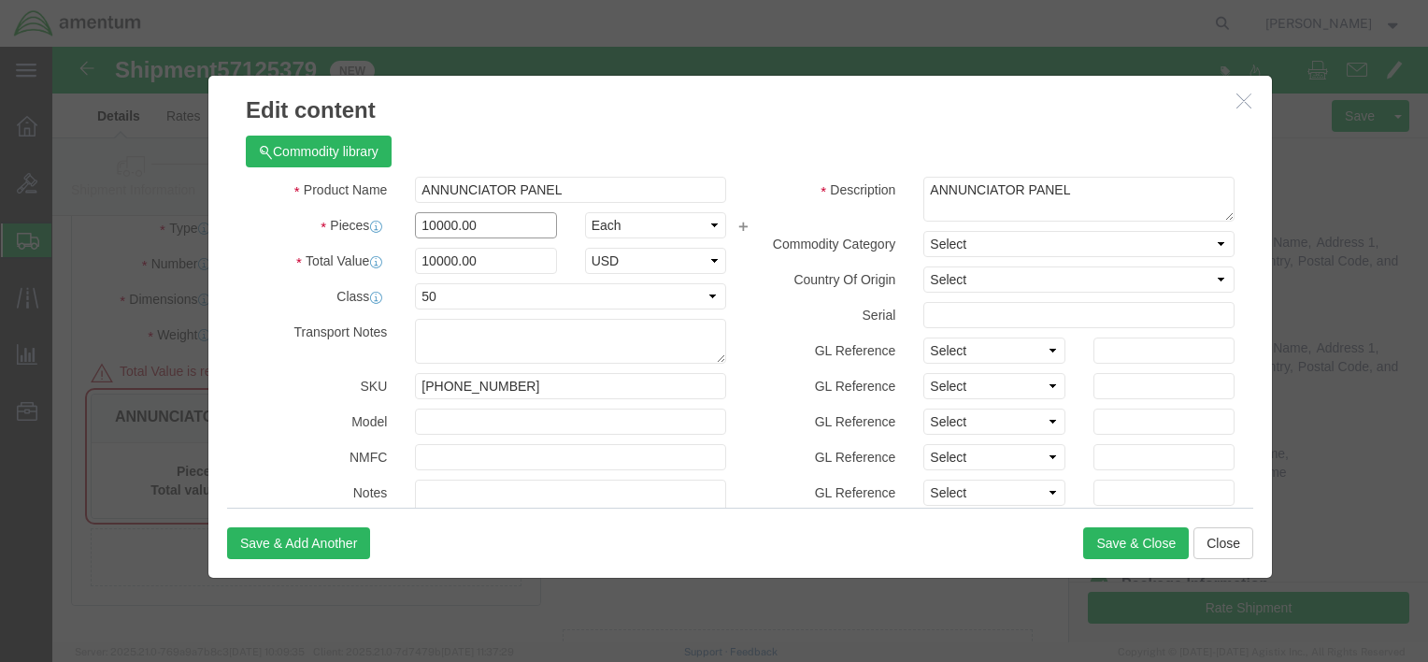
click input "10000.00"
type input "1"
click div "Commodity library"
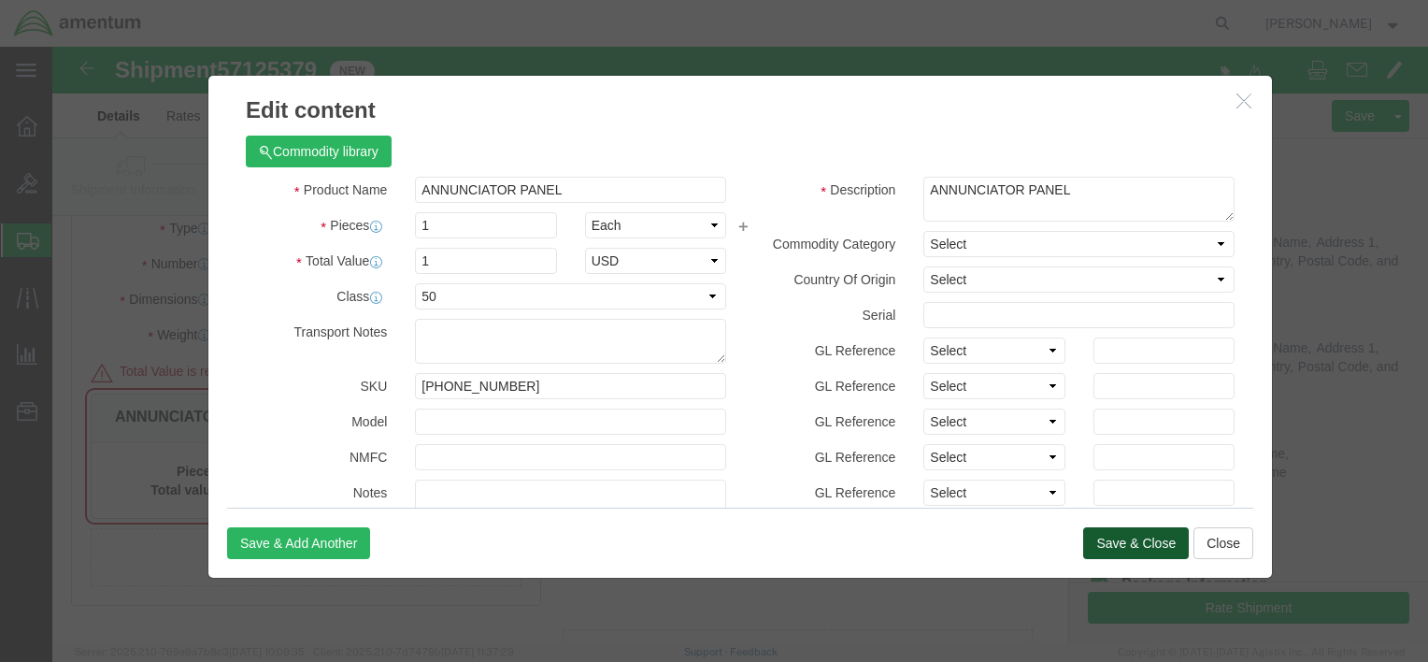
click button "Save & Close"
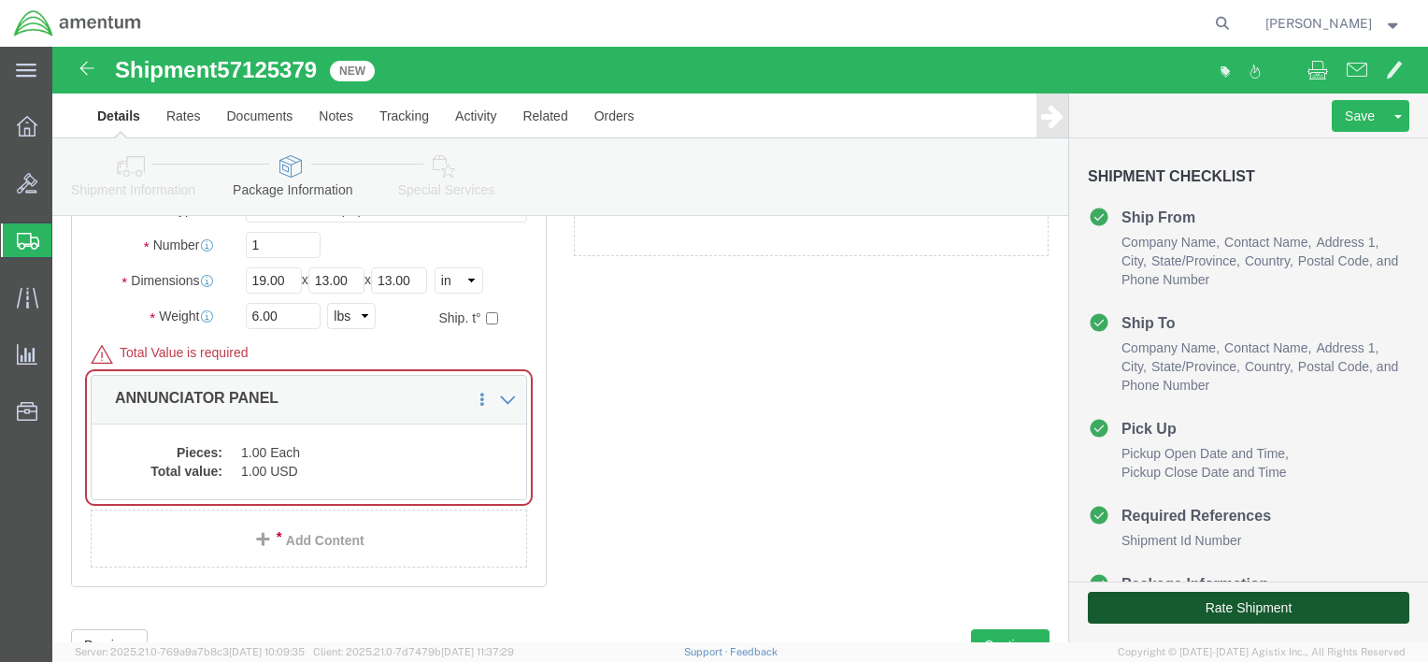
click button "Rate Shipment"
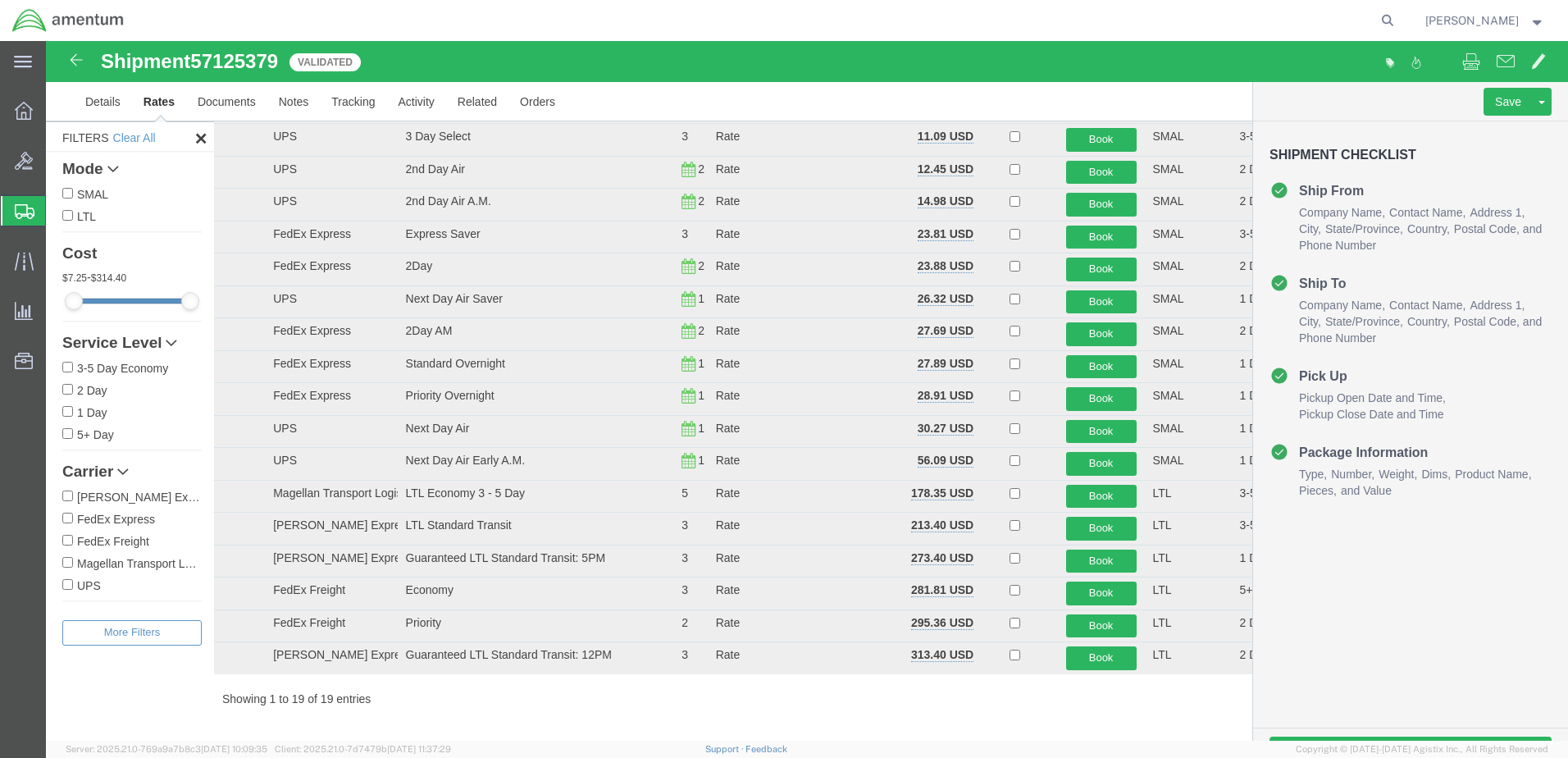
scroll to position [0, 0]
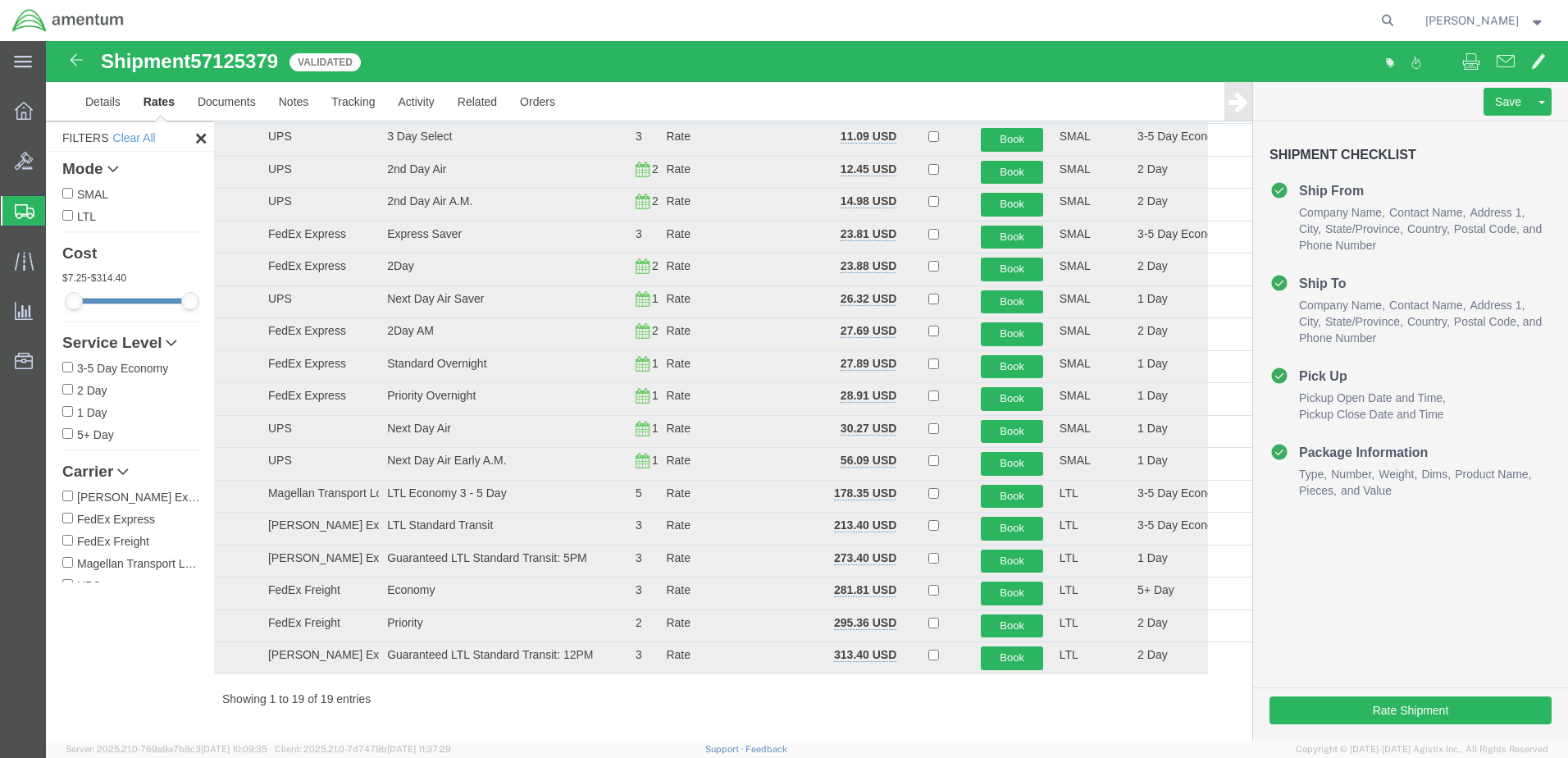
click at [68, 516] on input "FedEx Express" at bounding box center [68, 518] width 11 height 11
checkbox input "true"
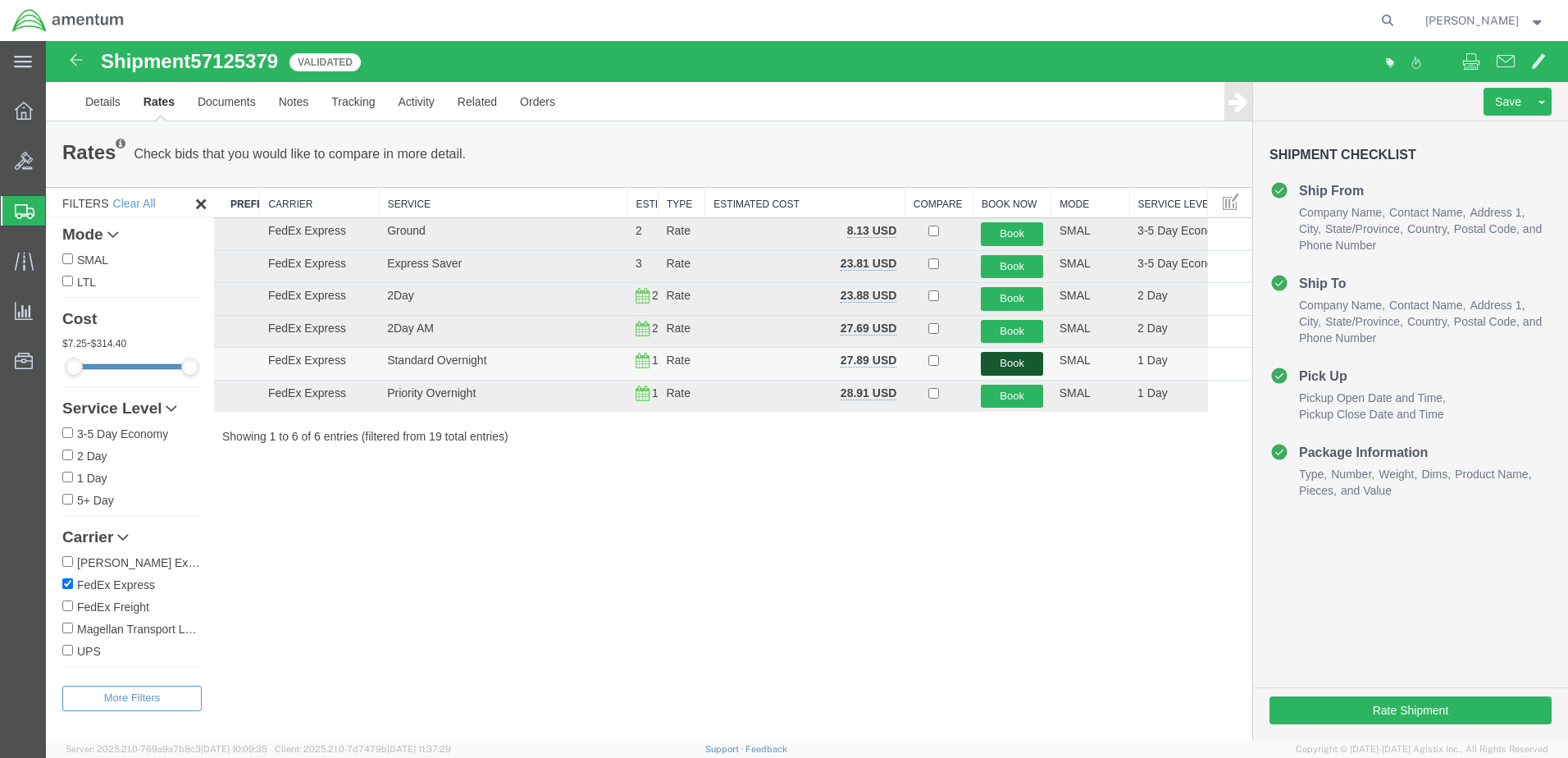
click at [1015, 360] on button "Book" at bounding box center [1011, 364] width 61 height 24
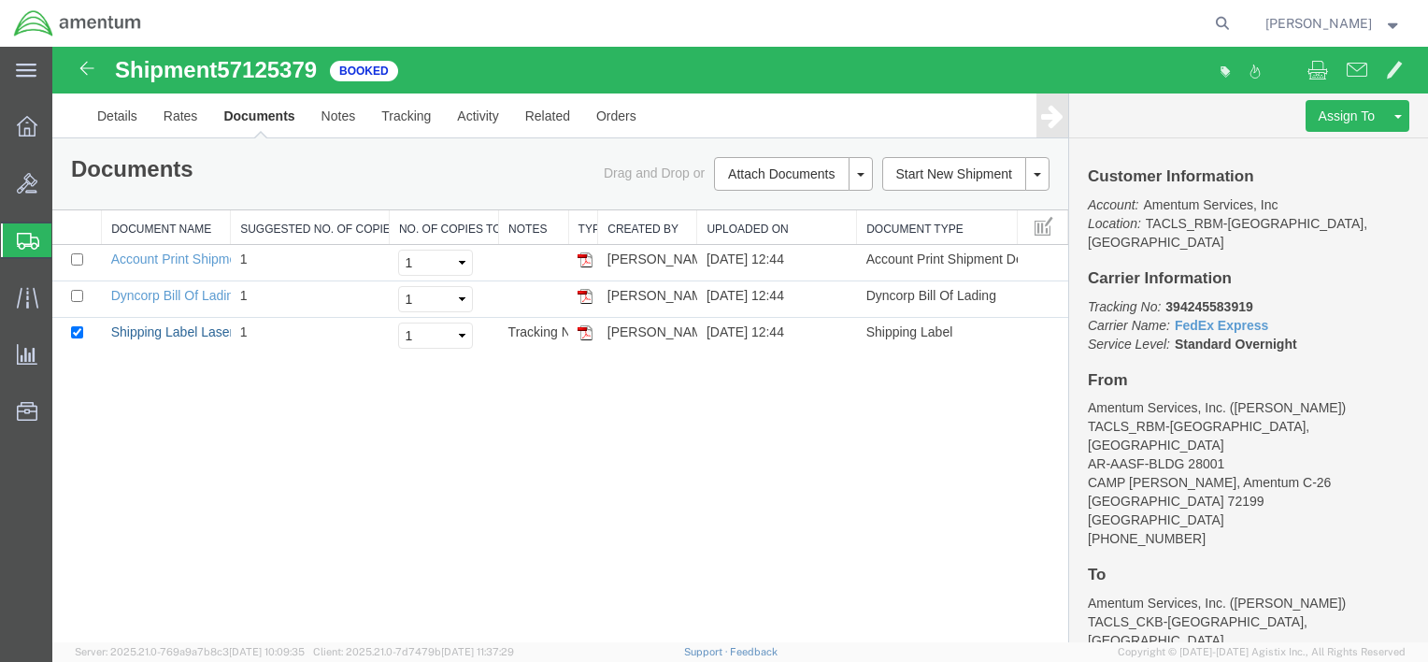
drag, startPoint x: 200, startPoint y: 333, endPoint x: 482, endPoint y: 353, distance: 282.9
click at [200, 333] on link "Shipping Label Laser" at bounding box center [172, 331] width 123 height 15
